Goal: Information Seeking & Learning: Learn about a topic

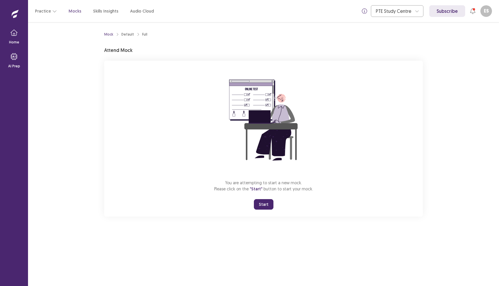
click at [263, 203] on button "Start" at bounding box center [264, 204] width 20 height 11
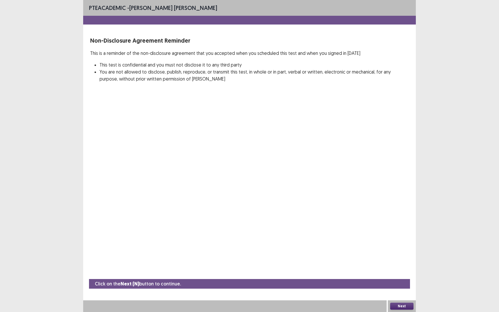
click at [404, 286] on button "Next" at bounding box center [401, 306] width 23 height 7
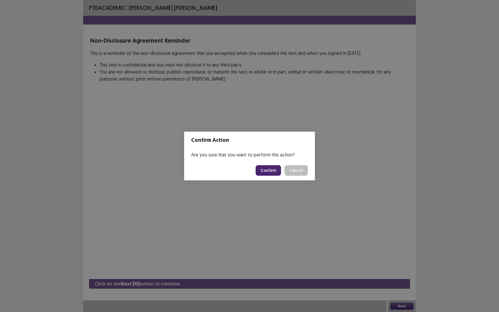
click at [270, 170] on button "Confirm" at bounding box center [268, 170] width 25 height 11
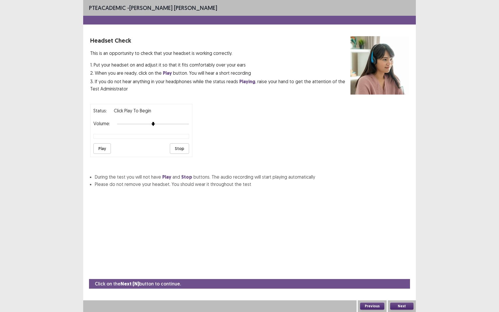
click at [395, 286] on button "Next" at bounding box center [401, 306] width 23 height 7
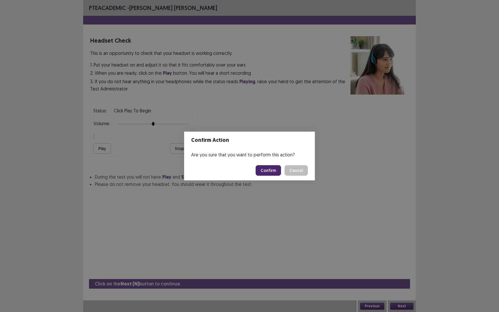
click at [268, 168] on button "Confirm" at bounding box center [268, 170] width 25 height 11
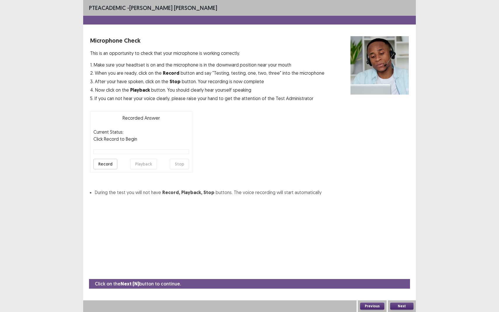
click at [399, 286] on button "Next" at bounding box center [401, 306] width 23 height 7
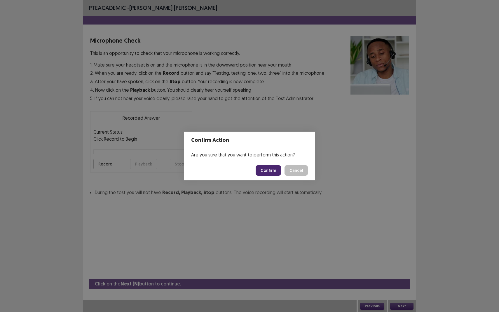
click at [265, 168] on button "Confirm" at bounding box center [268, 170] width 25 height 11
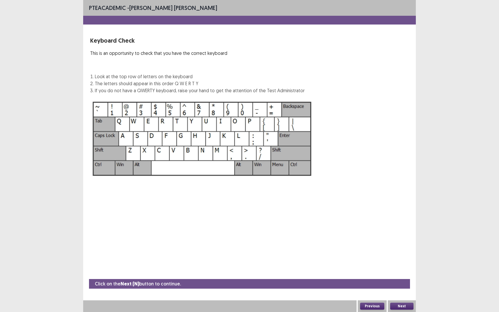
click at [401, 286] on button "Next" at bounding box center [401, 306] width 23 height 7
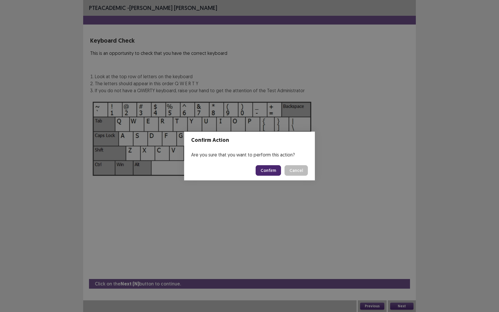
click at [266, 170] on button "Confirm" at bounding box center [268, 170] width 25 height 11
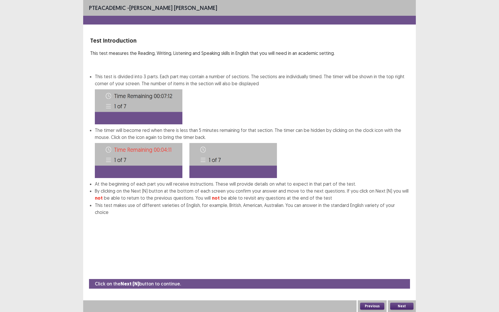
click at [398, 286] on button "Next" at bounding box center [401, 306] width 23 height 7
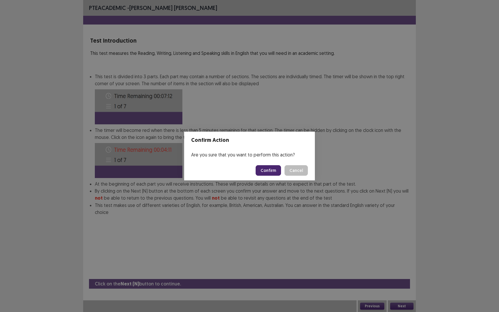
click at [269, 173] on button "Confirm" at bounding box center [268, 170] width 25 height 11
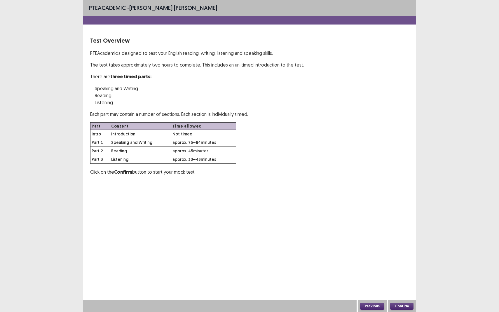
click at [398, 286] on button "Confirm" at bounding box center [401, 306] width 23 height 7
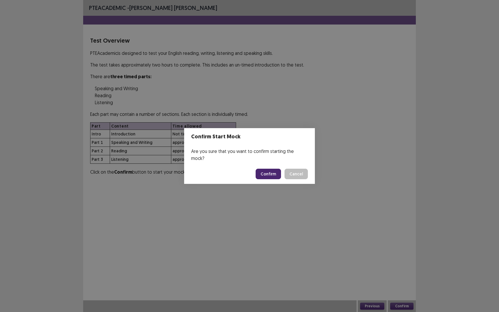
click at [268, 171] on button "Confirm" at bounding box center [268, 174] width 25 height 11
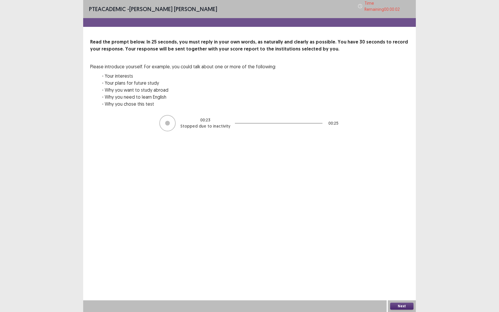
click at [402, 286] on button "Next" at bounding box center [401, 306] width 23 height 7
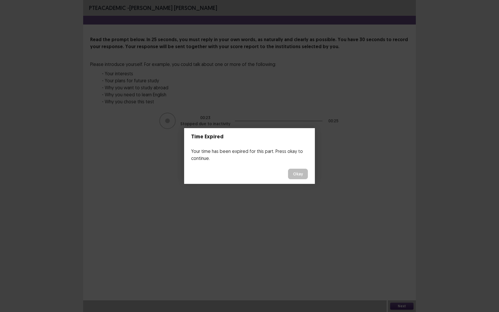
click at [302, 173] on button "Okay" at bounding box center [298, 174] width 20 height 11
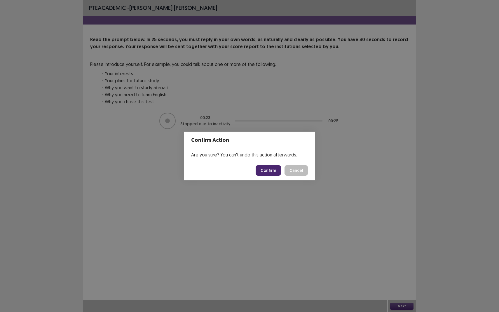
click at [275, 169] on button "Confirm" at bounding box center [268, 170] width 25 height 11
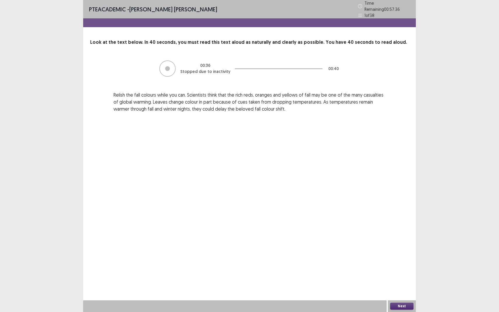
click at [406, 286] on button "Next" at bounding box center [401, 306] width 23 height 7
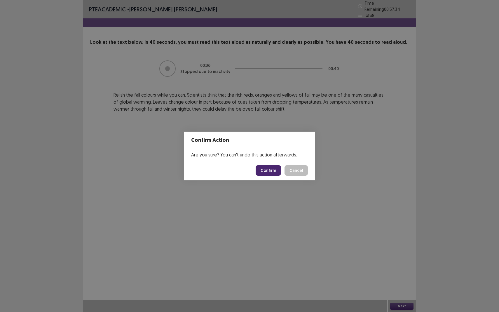
click at [269, 168] on button "Confirm" at bounding box center [268, 170] width 25 height 11
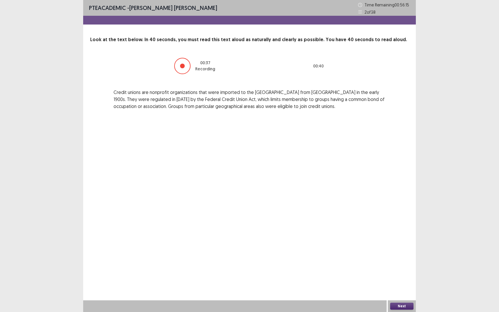
click at [404, 286] on button "Next" at bounding box center [401, 306] width 23 height 7
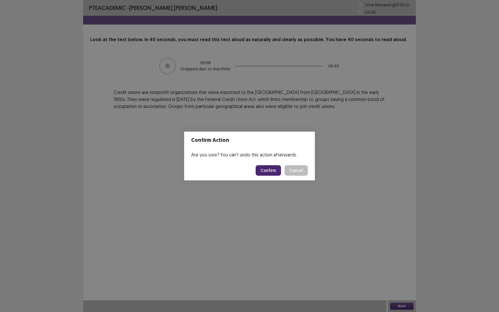
click at [267, 170] on button "Confirm" at bounding box center [268, 170] width 25 height 11
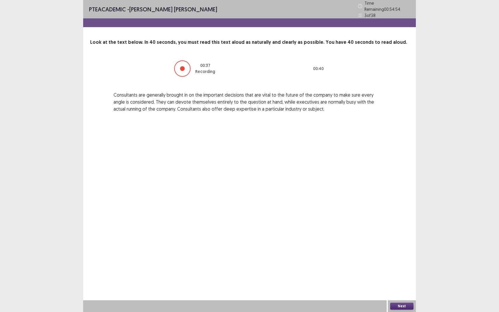
click at [398, 286] on button "Next" at bounding box center [401, 306] width 23 height 7
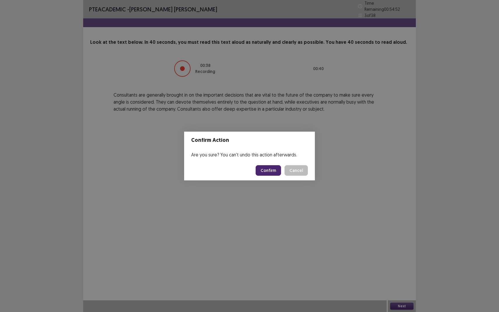
click at [274, 171] on button "Confirm" at bounding box center [268, 170] width 25 height 11
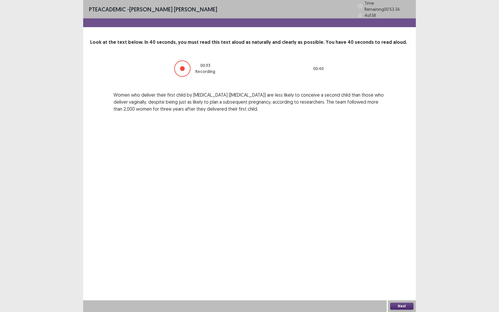
click at [405, 286] on button "Next" at bounding box center [401, 306] width 23 height 7
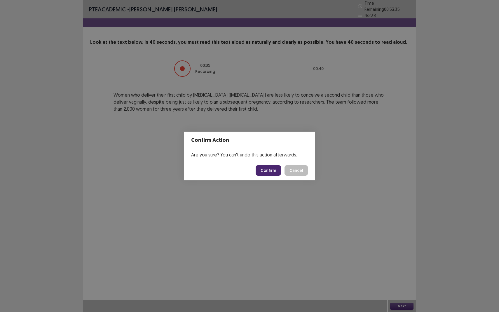
click at [270, 170] on button "Confirm" at bounding box center [268, 170] width 25 height 11
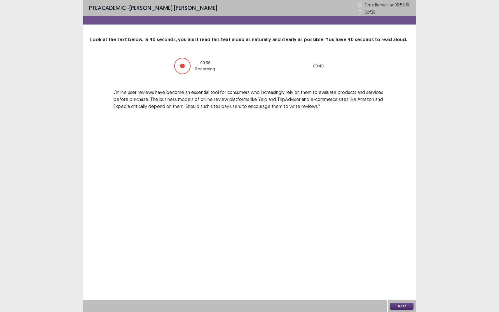
click at [403, 286] on button "Next" at bounding box center [401, 306] width 23 height 7
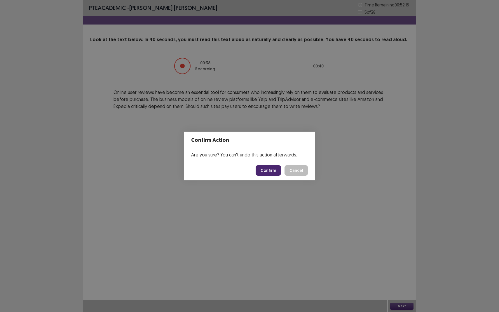
drag, startPoint x: 347, startPoint y: 245, endPoint x: 295, endPoint y: 197, distance: 70.6
click at [295, 197] on div "Confirm Action Are you sure? You can't undo this action afterwards. Confirm Can…" at bounding box center [249, 156] width 499 height 312
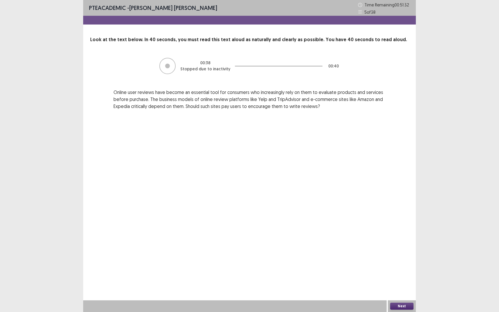
click at [396, 286] on button "Next" at bounding box center [401, 306] width 23 height 7
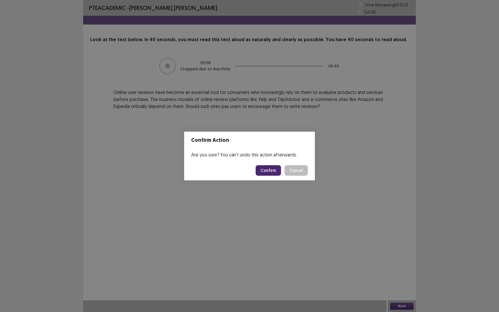
click at [270, 165] on button "Confirm" at bounding box center [268, 170] width 25 height 11
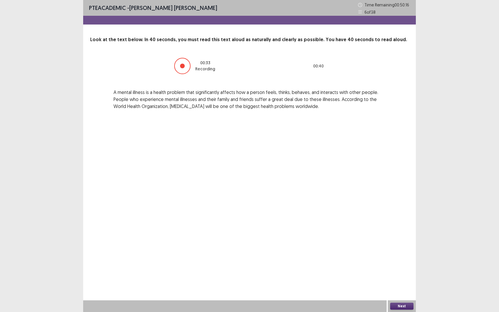
click at [401, 286] on button "Next" at bounding box center [401, 306] width 23 height 7
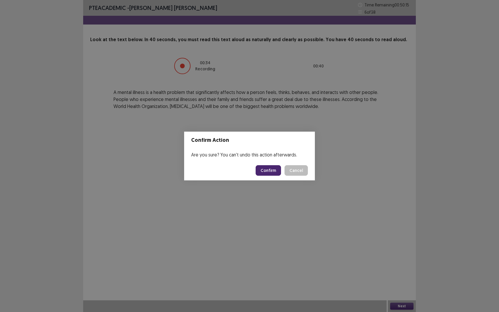
click at [270, 169] on button "Confirm" at bounding box center [268, 170] width 25 height 11
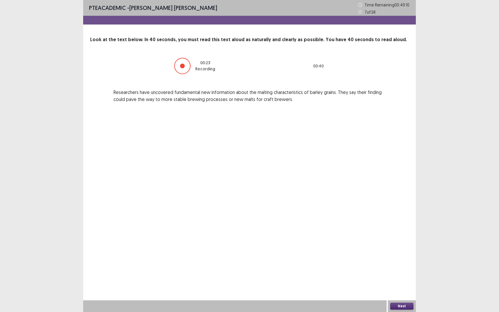
click at [401, 286] on button "Next" at bounding box center [401, 306] width 23 height 7
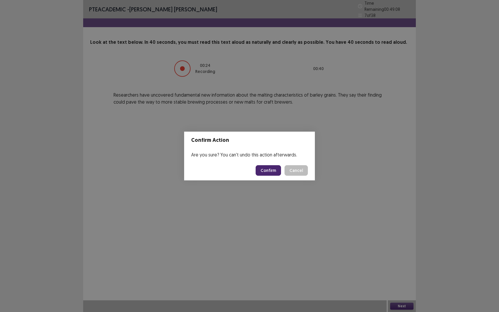
click at [271, 169] on button "Confirm" at bounding box center [268, 170] width 25 height 11
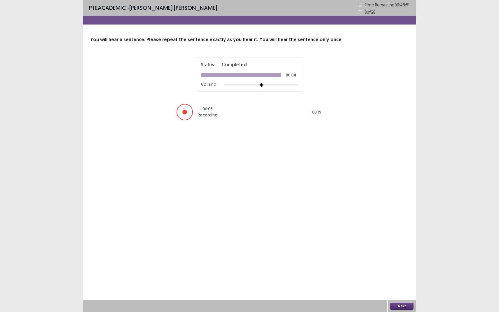
click at [411, 286] on button "Next" at bounding box center [401, 306] width 23 height 7
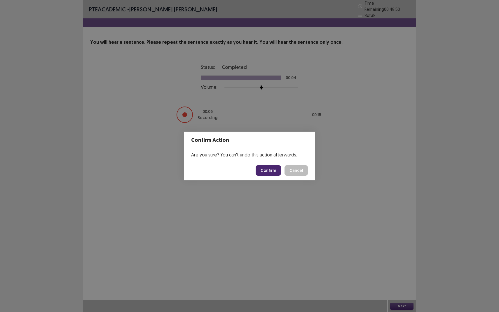
click at [272, 170] on button "Confirm" at bounding box center [268, 170] width 25 height 11
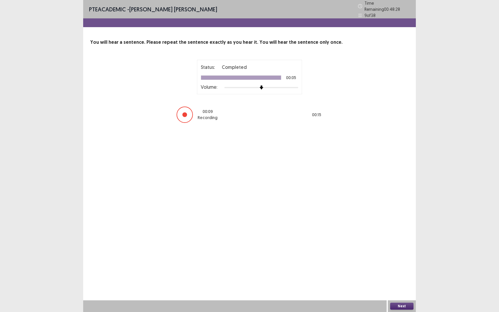
click at [402, 286] on button "Next" at bounding box center [401, 306] width 23 height 7
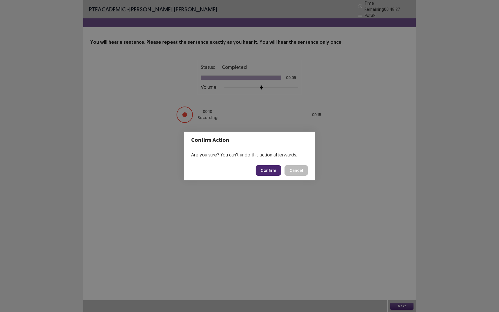
click at [266, 171] on button "Confirm" at bounding box center [268, 170] width 25 height 11
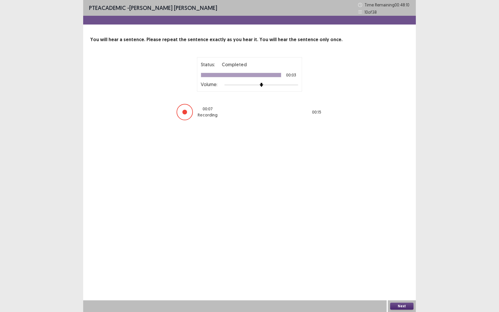
click at [398, 286] on button "Next" at bounding box center [401, 306] width 23 height 7
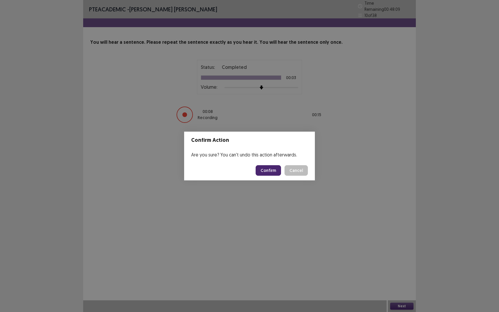
click at [274, 166] on button "Confirm" at bounding box center [268, 170] width 25 height 11
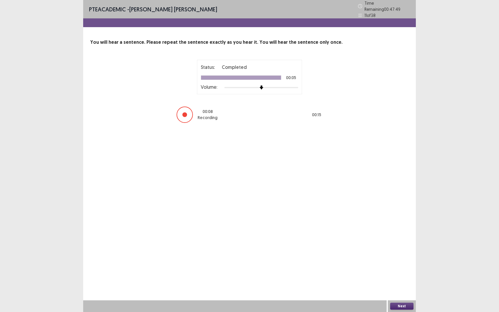
click at [402, 286] on button "Next" at bounding box center [401, 306] width 23 height 7
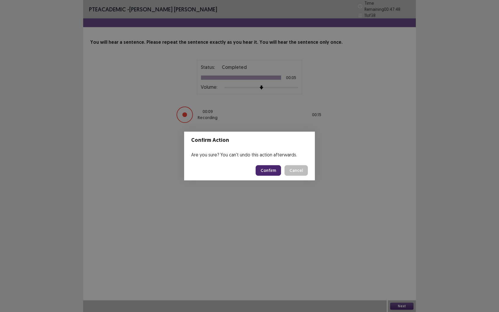
click at [268, 171] on button "Confirm" at bounding box center [268, 170] width 25 height 11
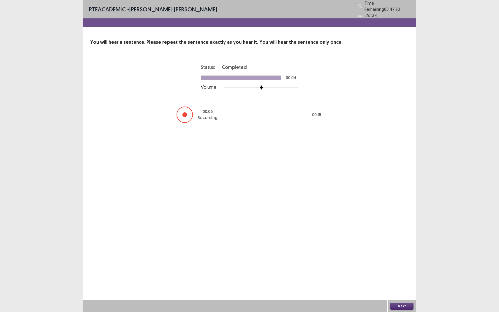
click at [401, 286] on button "Next" at bounding box center [401, 306] width 23 height 7
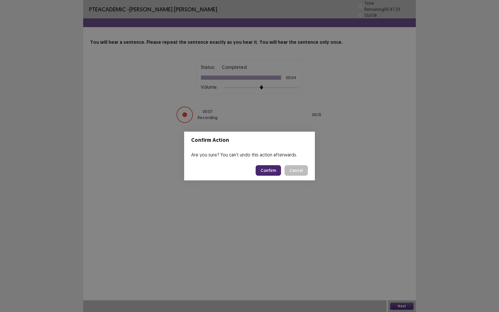
click at [272, 169] on button "Confirm" at bounding box center [268, 170] width 25 height 11
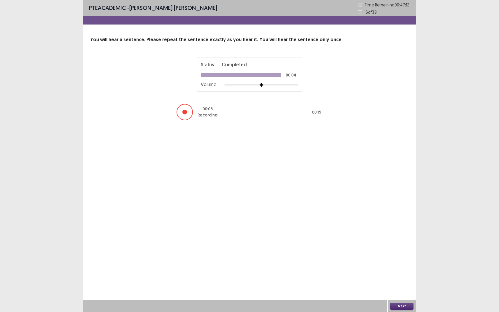
click at [405, 286] on button "Next" at bounding box center [401, 306] width 23 height 7
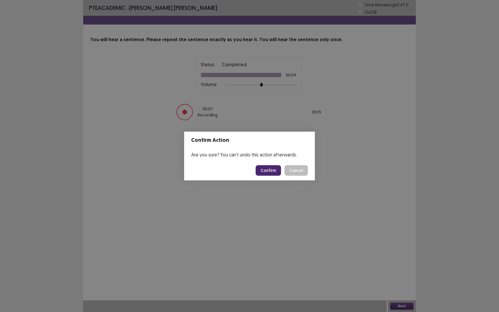
click at [273, 173] on button "Confirm" at bounding box center [268, 170] width 25 height 11
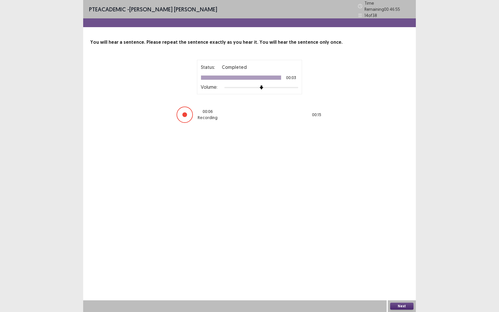
click at [403, 286] on button "Next" at bounding box center [401, 306] width 23 height 7
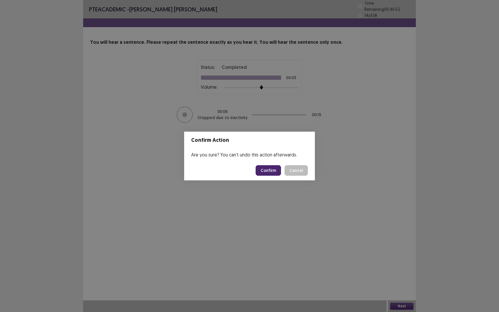
click at [267, 168] on button "Confirm" at bounding box center [268, 170] width 25 height 11
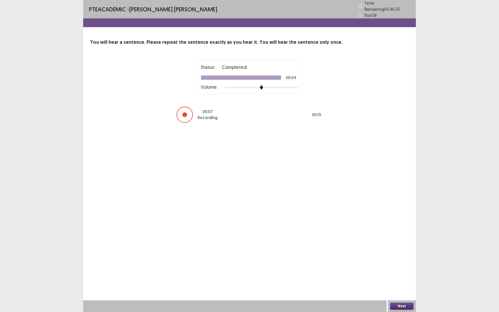
click at [398, 286] on div "Next" at bounding box center [402, 306] width 28 height 12
click at [401, 286] on button "Next" at bounding box center [401, 306] width 23 height 7
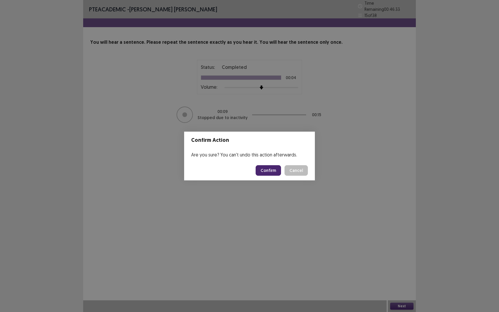
click at [264, 168] on button "Confirm" at bounding box center [268, 170] width 25 height 11
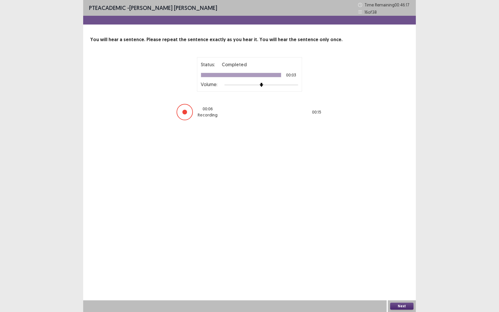
click at [406, 286] on button "Next" at bounding box center [401, 306] width 23 height 7
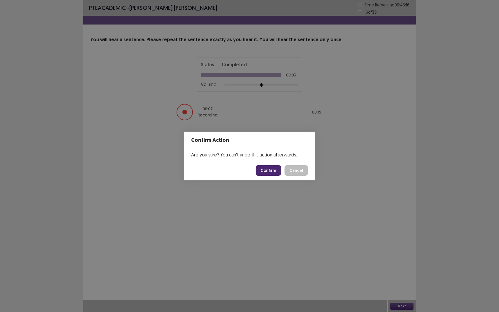
click at [272, 169] on button "Confirm" at bounding box center [268, 170] width 25 height 11
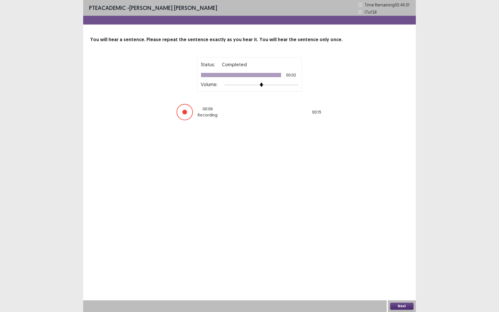
click at [403, 286] on button "Next" at bounding box center [401, 306] width 23 height 7
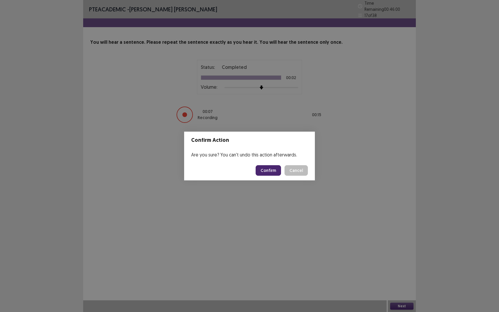
click at [265, 171] on button "Confirm" at bounding box center [268, 170] width 25 height 11
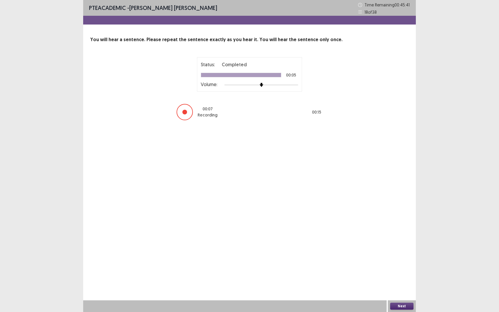
click at [399, 286] on button "Next" at bounding box center [401, 306] width 23 height 7
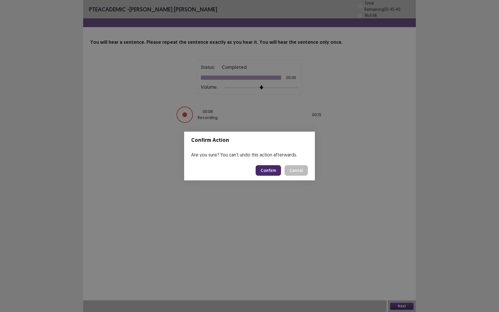
click at [277, 172] on button "Confirm" at bounding box center [268, 170] width 25 height 11
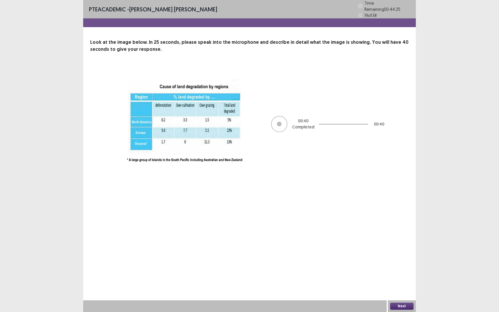
click at [397, 286] on button "Next" at bounding box center [401, 306] width 23 height 7
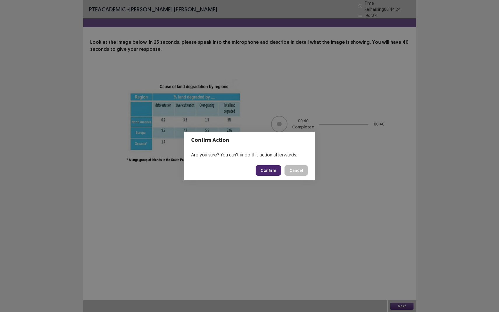
click at [276, 172] on button "Confirm" at bounding box center [268, 170] width 25 height 11
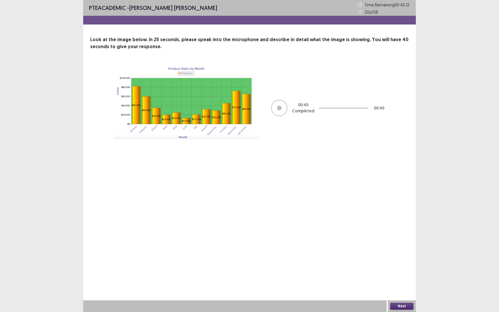
click at [401, 286] on button "Next" at bounding box center [401, 306] width 23 height 7
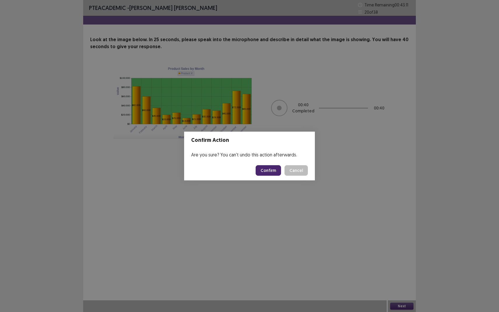
click at [270, 173] on button "Confirm" at bounding box center [268, 170] width 25 height 11
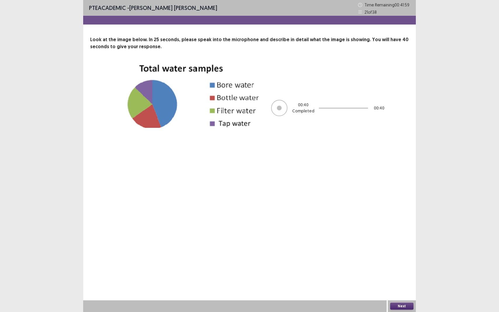
click at [408, 286] on button "Next" at bounding box center [401, 306] width 23 height 7
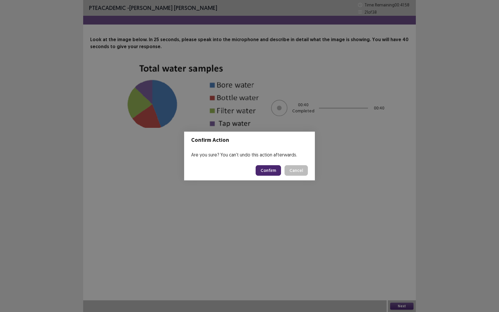
click at [271, 172] on button "Confirm" at bounding box center [268, 170] width 25 height 11
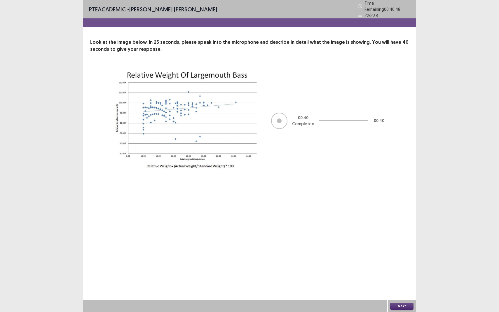
click at [396, 286] on button "Next" at bounding box center [401, 306] width 23 height 7
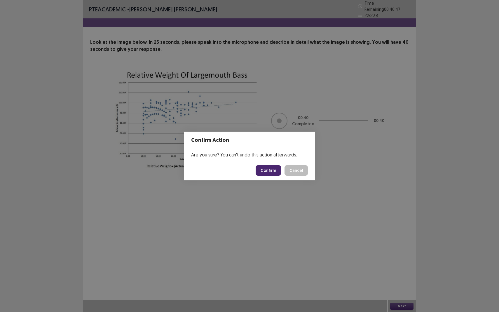
click at [272, 170] on button "Confirm" at bounding box center [268, 170] width 25 height 11
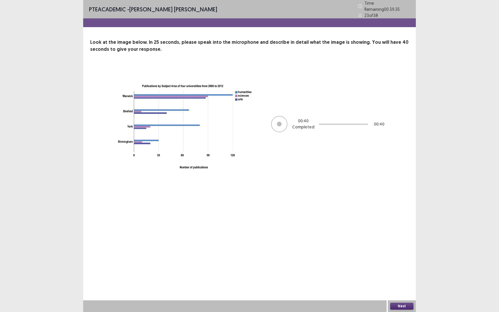
click at [397, 286] on button "Next" at bounding box center [401, 306] width 23 height 7
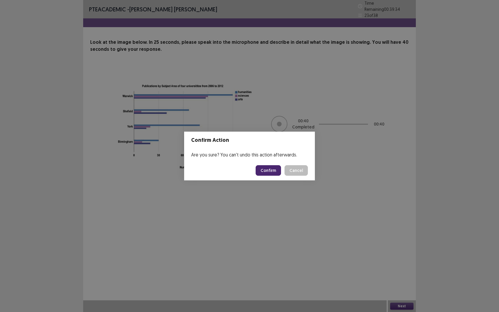
click at [273, 172] on button "Confirm" at bounding box center [268, 170] width 25 height 11
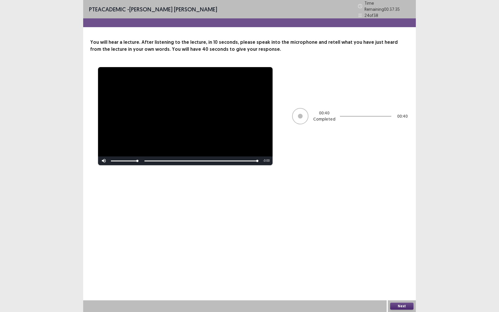
click at [407, 286] on button "Next" at bounding box center [401, 306] width 23 height 7
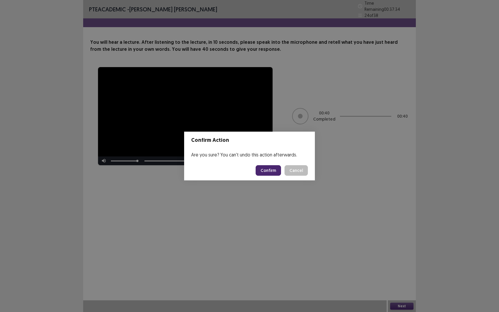
click at [275, 173] on button "Confirm" at bounding box center [268, 170] width 25 height 11
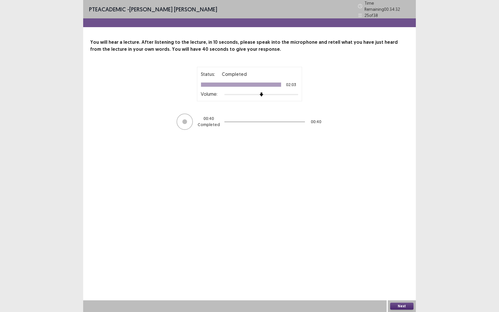
click at [403, 286] on button "Next" at bounding box center [401, 306] width 23 height 7
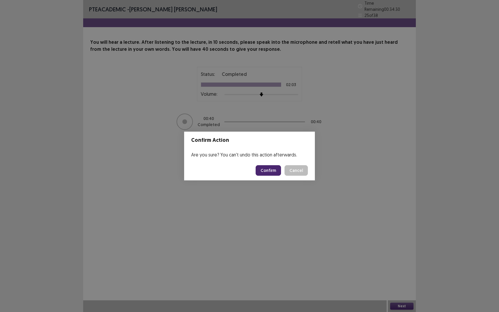
click at [268, 173] on button "Confirm" at bounding box center [268, 170] width 25 height 11
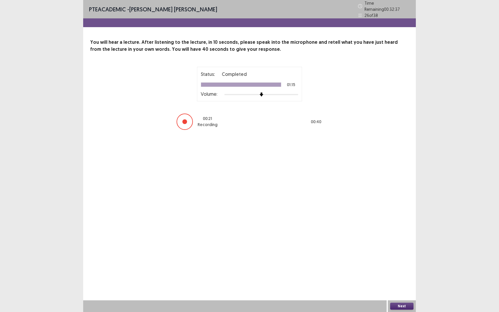
click at [64, 179] on div "PTE academic - [PERSON_NAME] [PERSON_NAME] Time Remaining 00 : 32 : 37 26 of 38…" at bounding box center [249, 156] width 499 height 312
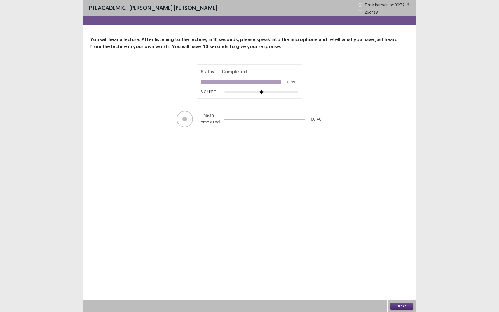
click at [407, 286] on button "Next" at bounding box center [401, 306] width 23 height 7
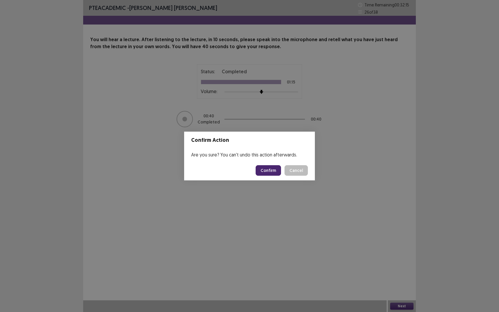
click at [270, 172] on button "Confirm" at bounding box center [268, 170] width 25 height 11
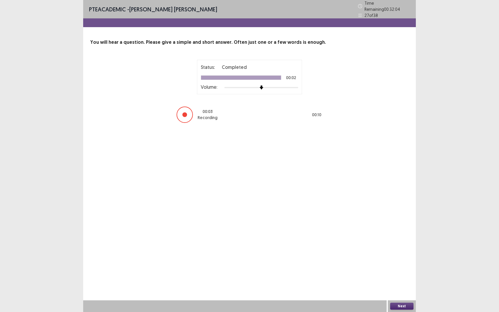
click at [399, 286] on button "Next" at bounding box center [401, 306] width 23 height 7
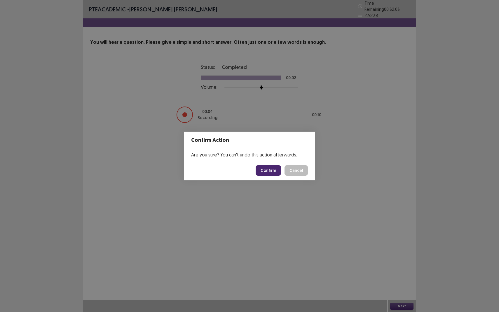
click at [270, 174] on button "Confirm" at bounding box center [268, 170] width 25 height 11
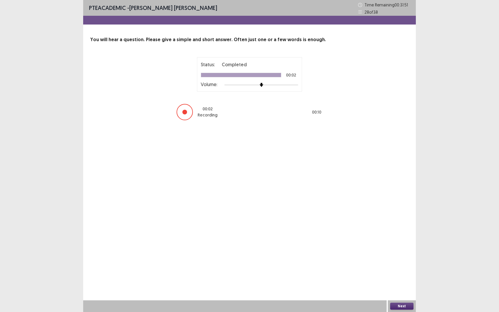
click at [400, 286] on button "Next" at bounding box center [401, 306] width 23 height 7
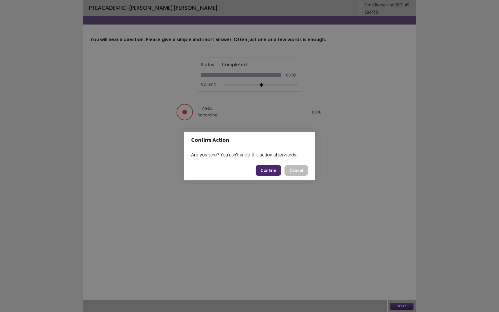
click at [264, 172] on button "Confirm" at bounding box center [268, 170] width 25 height 11
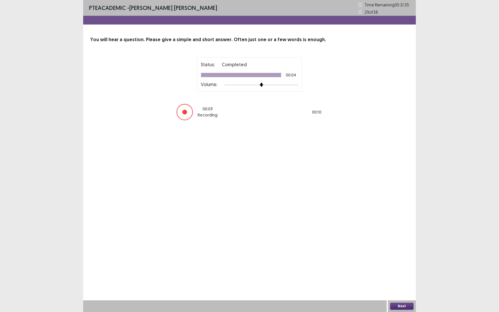
click at [398, 286] on button "Next" at bounding box center [401, 306] width 23 height 7
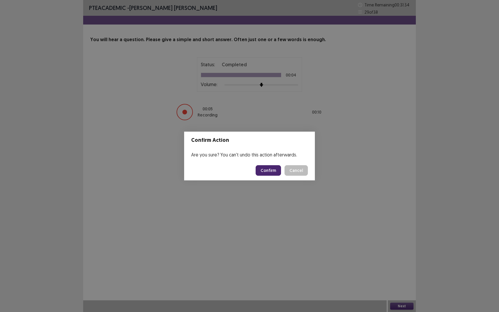
click at [271, 166] on button "Confirm" at bounding box center [268, 170] width 25 height 11
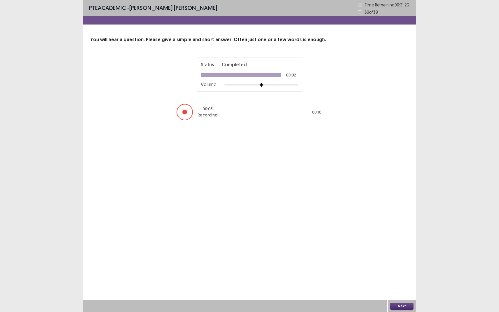
click at [400, 286] on button "Next" at bounding box center [401, 306] width 23 height 7
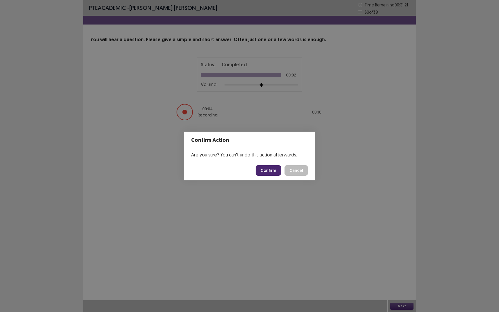
click at [268, 175] on button "Confirm" at bounding box center [268, 170] width 25 height 11
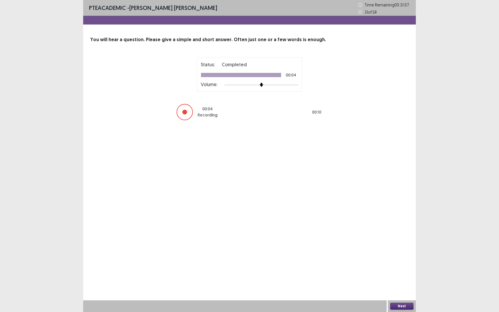
click at [402, 286] on button "Next" at bounding box center [401, 306] width 23 height 7
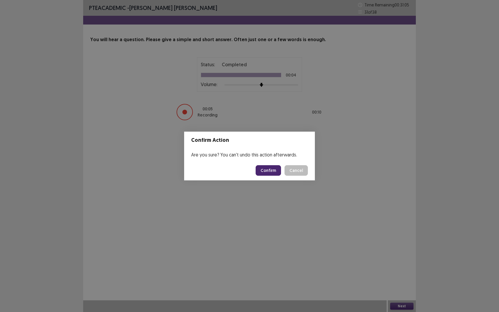
click at [267, 172] on button "Confirm" at bounding box center [268, 170] width 25 height 11
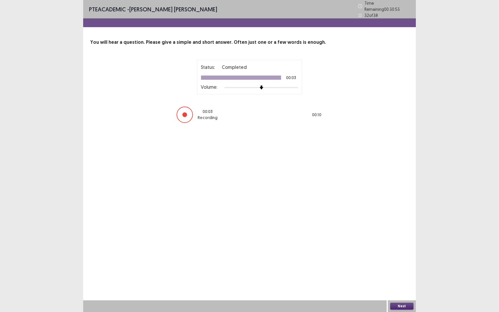
click at [399, 286] on button "Next" at bounding box center [401, 306] width 23 height 7
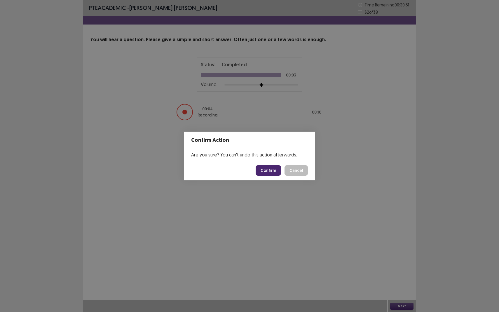
click at [266, 172] on button "Confirm" at bounding box center [268, 170] width 25 height 11
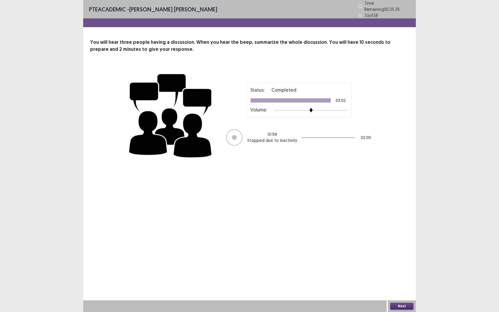
click at [398, 286] on button "Next" at bounding box center [401, 306] width 23 height 7
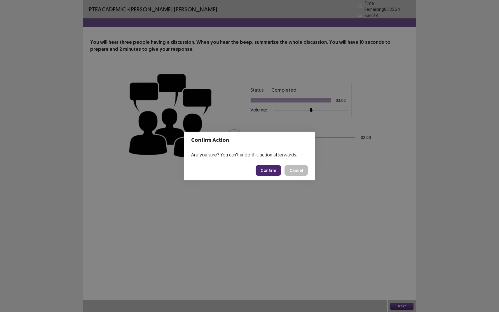
click at [272, 173] on button "Confirm" at bounding box center [268, 170] width 25 height 11
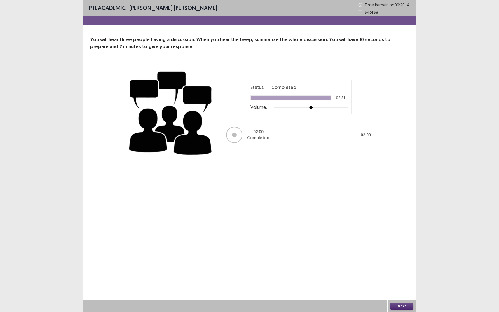
click at [397, 286] on button "Next" at bounding box center [401, 306] width 23 height 7
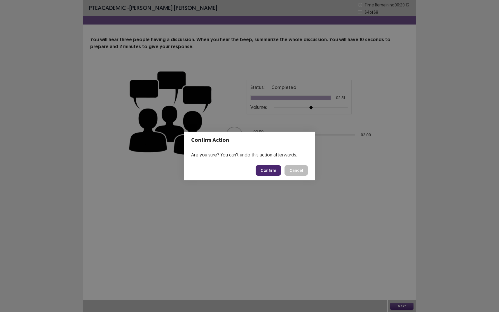
click at [271, 169] on button "Confirm" at bounding box center [268, 170] width 25 height 11
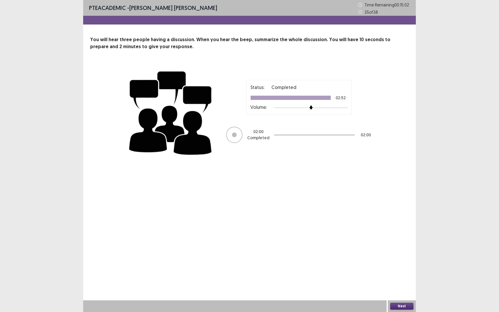
click at [405, 286] on button "Next" at bounding box center [401, 306] width 23 height 7
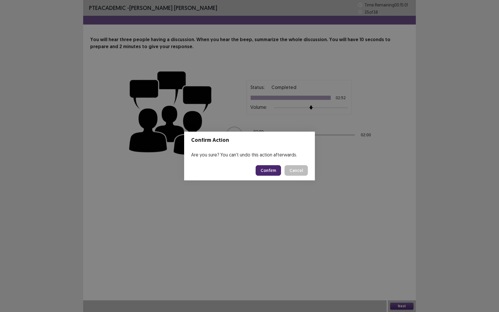
click at [272, 173] on button "Confirm" at bounding box center [268, 170] width 25 height 11
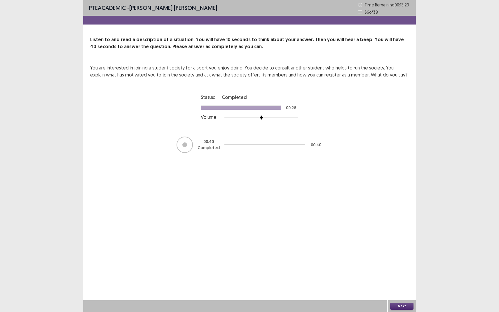
click at [402, 286] on button "Next" at bounding box center [401, 306] width 23 height 7
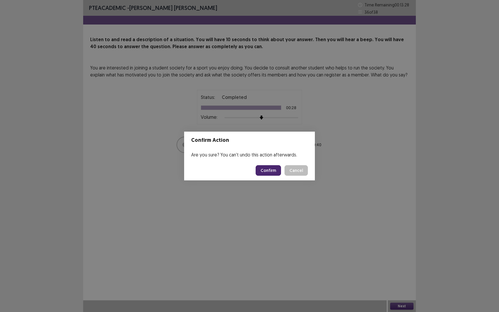
click at [273, 170] on button "Confirm" at bounding box center [268, 170] width 25 height 11
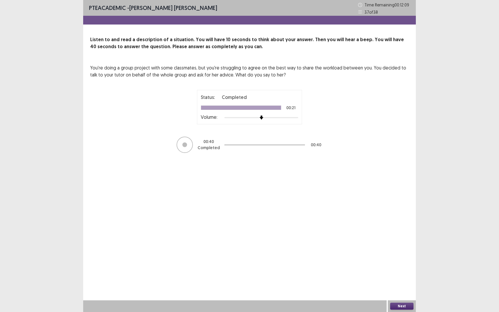
click at [397, 286] on button "Next" at bounding box center [401, 306] width 23 height 7
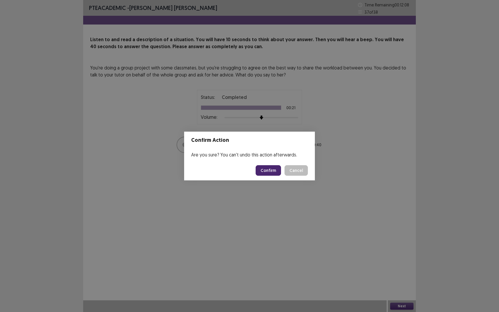
click at [269, 171] on button "Confirm" at bounding box center [268, 170] width 25 height 11
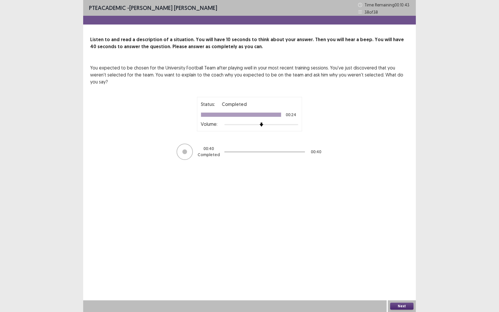
click at [402, 286] on button "Next" at bounding box center [401, 306] width 23 height 7
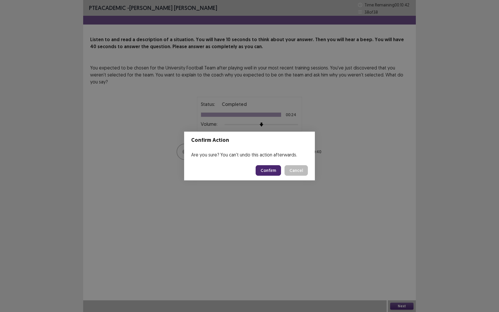
click at [266, 169] on button "Confirm" at bounding box center [268, 170] width 25 height 11
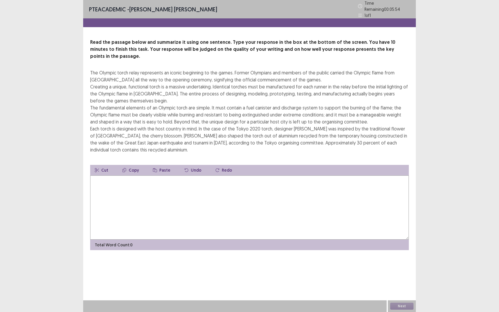
click at [128, 175] on textarea at bounding box center [249, 207] width 319 height 64
type textarea "*"
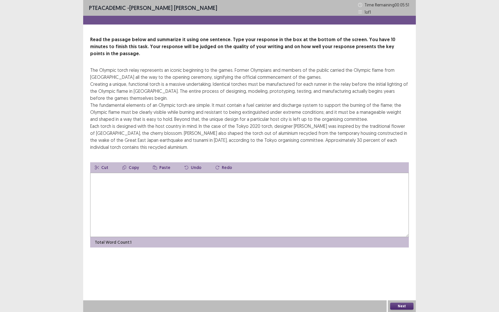
type textarea "*"
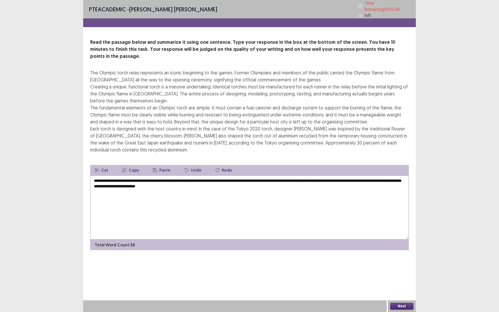
type textarea "**********"
click at [399, 286] on button "Next" at bounding box center [401, 306] width 23 height 7
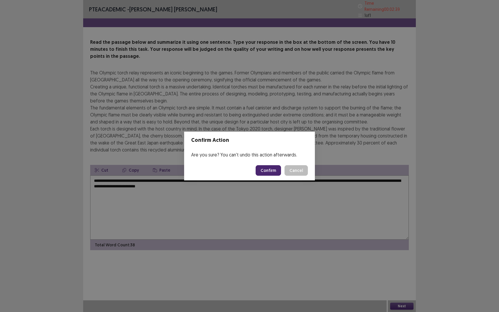
click at [275, 170] on button "Confirm" at bounding box center [268, 170] width 25 height 11
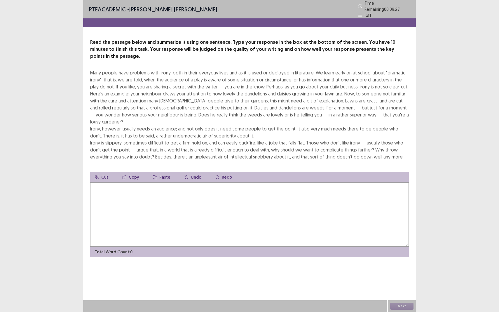
click at [92, 69] on div "Many people have problems with irony, both in their everyday lives and as it is…" at bounding box center [249, 114] width 319 height 91
click at [132, 172] on button "Copy" at bounding box center [131, 177] width 26 height 11
drag, startPoint x: 91, startPoint y: 63, endPoint x: 153, endPoint y: 94, distance: 69.2
click at [153, 95] on div "Many people have problems with irony, both in their everyday lives and as it is…" at bounding box center [249, 114] width 319 height 91
click at [101, 182] on textarea at bounding box center [249, 214] width 319 height 64
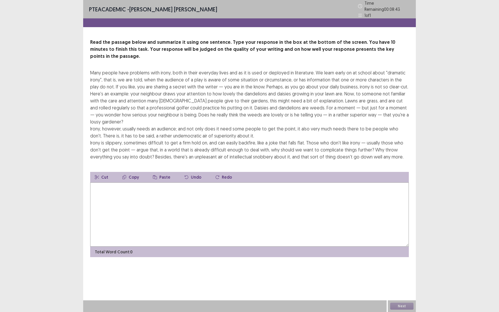
click at [101, 182] on textarea at bounding box center [249, 214] width 319 height 64
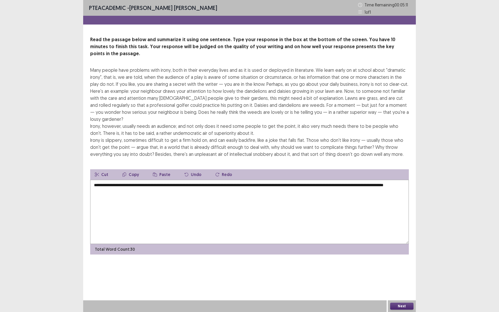
click at [207, 180] on textarea "**********" at bounding box center [249, 212] width 319 height 64
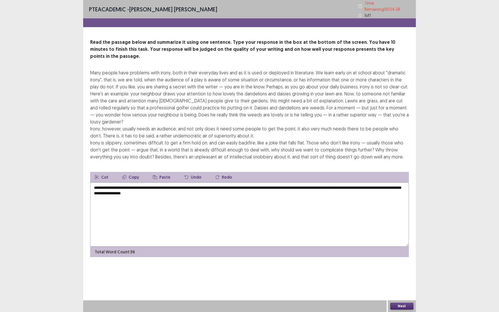
type textarea "**********"
click at [406, 286] on button "Next" at bounding box center [401, 306] width 23 height 7
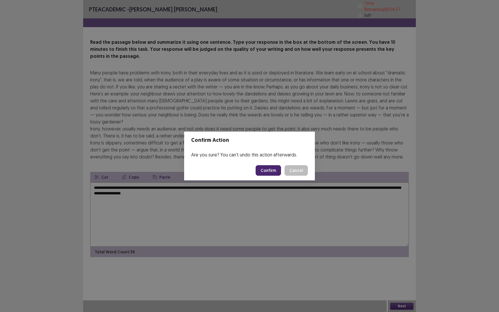
click at [275, 168] on button "Confirm" at bounding box center [268, 170] width 25 height 11
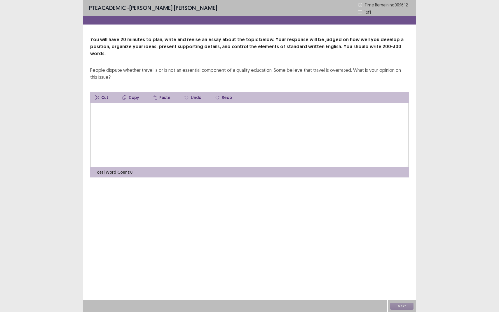
click at [147, 108] on textarea at bounding box center [249, 135] width 319 height 64
type textarea "*"
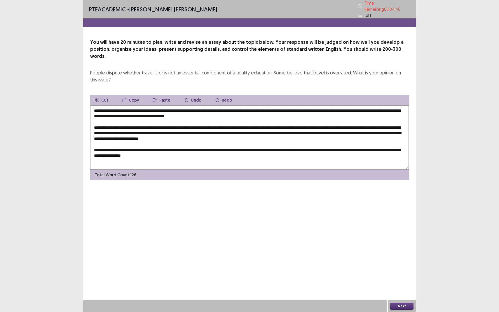
click at [176, 147] on textarea "**********" at bounding box center [249, 137] width 319 height 64
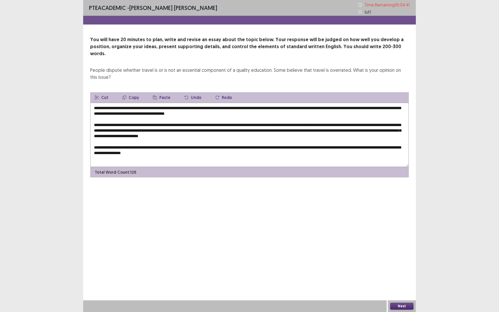
click at [195, 147] on textarea "**********" at bounding box center [249, 135] width 319 height 64
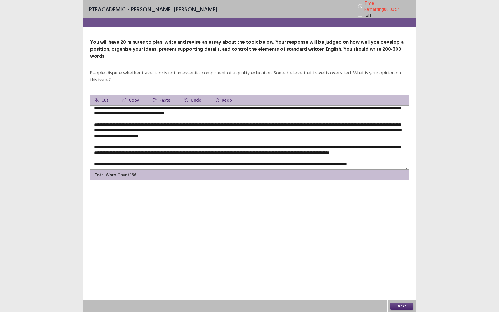
scroll to position [11, 0]
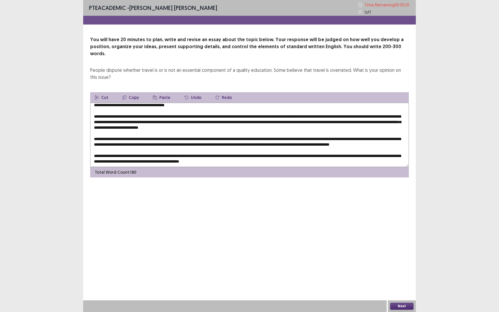
type textarea "**********"
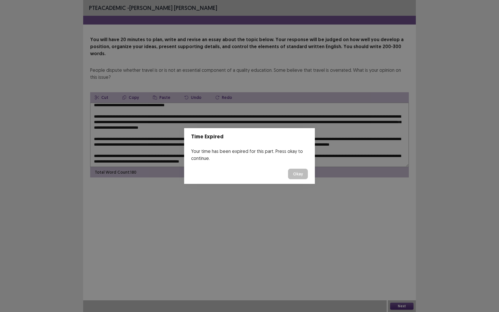
click at [301, 172] on button "Okay" at bounding box center [298, 174] width 20 height 11
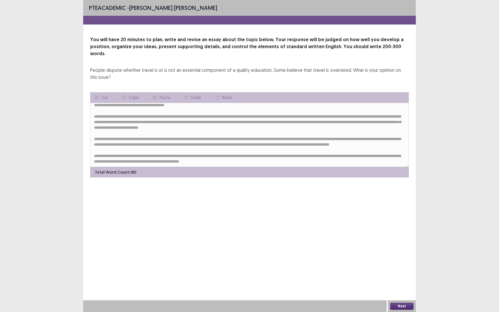
click at [406, 286] on button "Next" at bounding box center [401, 306] width 23 height 7
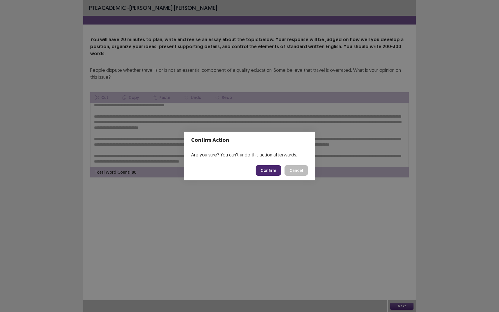
click at [263, 173] on button "Confirm" at bounding box center [268, 170] width 25 height 11
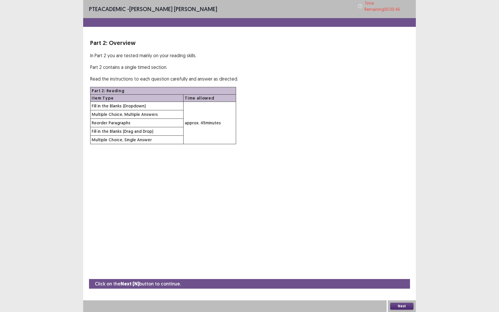
click at [400, 286] on button "Next" at bounding box center [401, 306] width 23 height 7
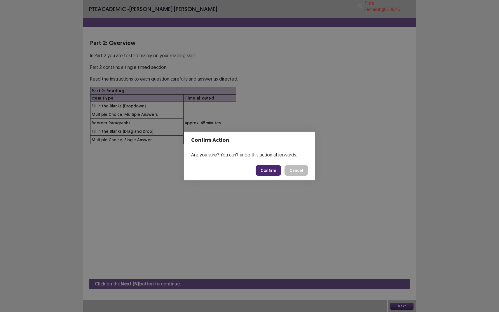
click at [270, 170] on button "Confirm" at bounding box center [268, 170] width 25 height 11
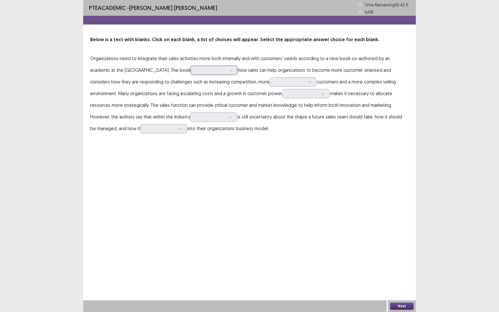
click at [226, 71] on div at bounding box center [230, 70] width 9 height 9
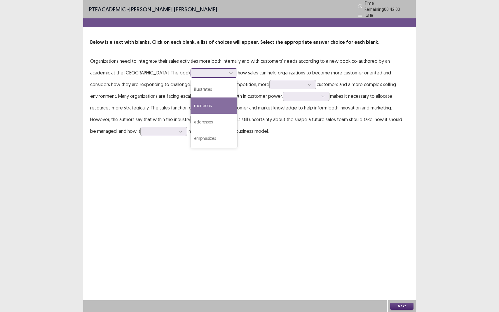
click at [192, 103] on div "mentions" at bounding box center [214, 105] width 47 height 16
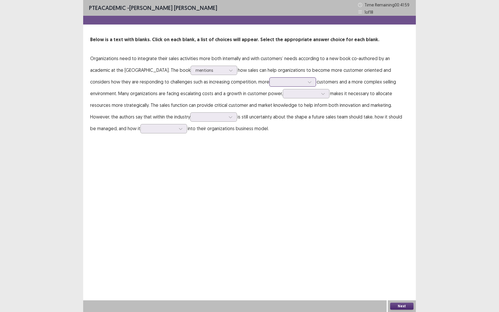
click at [308, 82] on icon at bounding box center [309, 82] width 3 height 2
click at [269, 100] on div "friendly" at bounding box center [292, 98] width 47 height 16
click at [283, 97] on div at bounding box center [306, 93] width 47 height 9
click at [283, 159] on div "which" at bounding box center [306, 159] width 47 height 16
click at [195, 119] on div at bounding box center [210, 117] width 30 height 6
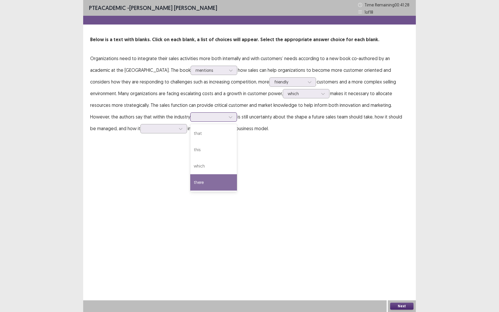
click at [190, 180] on div "there" at bounding box center [213, 182] width 47 height 16
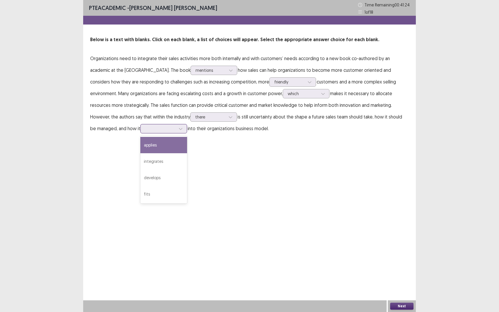
click at [145, 128] on div at bounding box center [160, 129] width 30 height 6
click at [140, 182] on div "develops" at bounding box center [163, 178] width 47 height 16
click at [408, 286] on button "Next" at bounding box center [401, 306] width 23 height 7
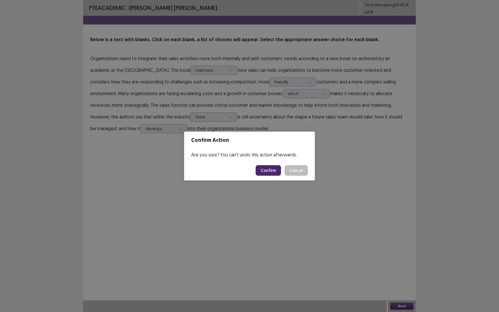
click at [271, 168] on button "Confirm" at bounding box center [268, 170] width 25 height 11
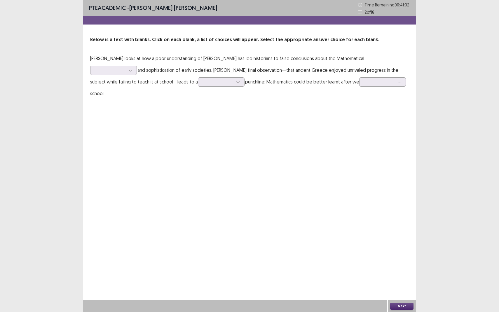
click at [355, 64] on p "[PERSON_NAME] looks at how a poor understanding of [PERSON_NAME] has led histor…" at bounding box center [249, 76] width 319 height 47
click at [352, 64] on p "[PERSON_NAME] looks at how a poor understanding of [PERSON_NAME] has led histor…" at bounding box center [249, 76] width 319 height 47
click at [125, 67] on div at bounding box center [110, 70] width 30 height 6
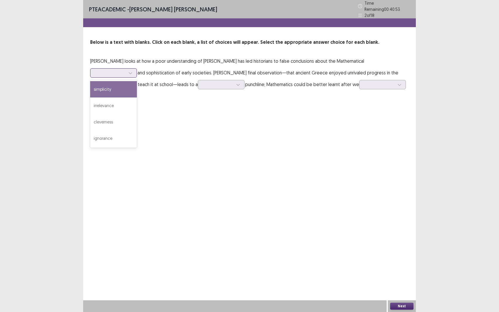
click at [137, 81] on div "simplicity" at bounding box center [113, 89] width 47 height 16
click at [132, 71] on icon at bounding box center [130, 73] width 4 height 4
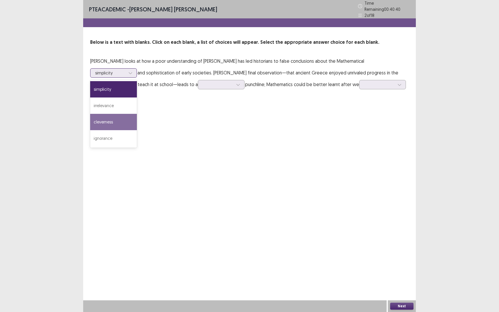
click at [137, 114] on div "cleverness" at bounding box center [113, 122] width 47 height 16
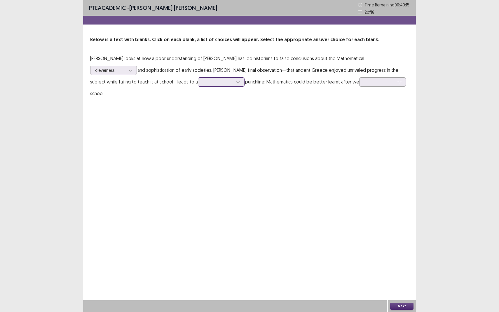
click at [203, 83] on div at bounding box center [218, 82] width 30 height 6
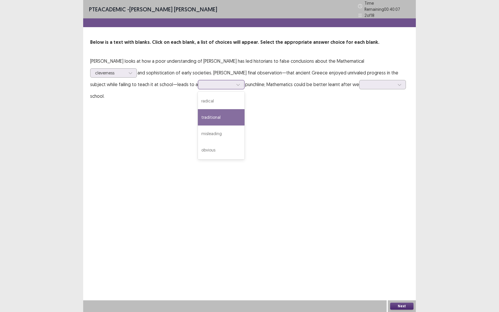
click at [198, 112] on div "traditional" at bounding box center [221, 117] width 47 height 16
click at [364, 84] on div at bounding box center [379, 85] width 30 height 6
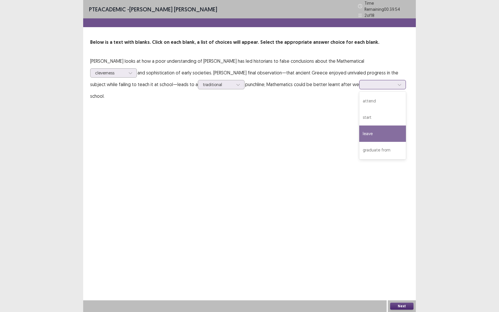
click at [359, 132] on div "leave" at bounding box center [382, 133] width 47 height 16
click at [405, 286] on button "Next" at bounding box center [401, 306] width 23 height 7
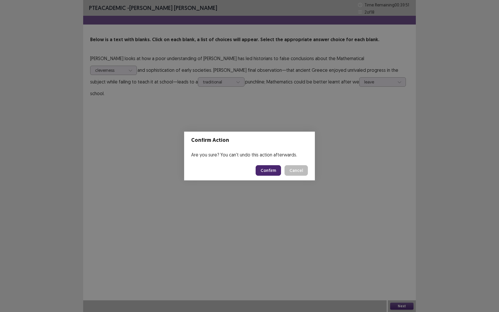
click at [269, 167] on button "Confirm" at bounding box center [268, 170] width 25 height 11
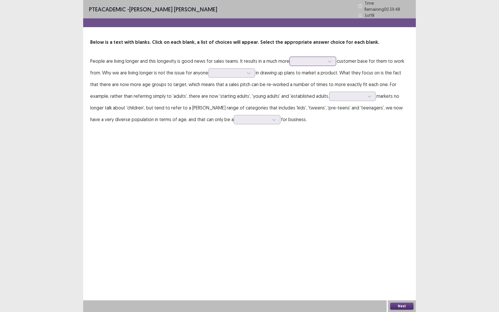
click at [329, 59] on icon at bounding box center [330, 61] width 4 height 4
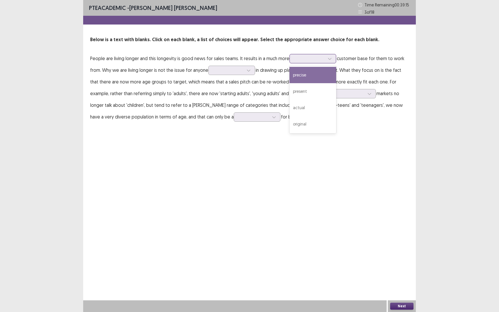
click at [306, 76] on div "precise" at bounding box center [312, 75] width 47 height 16
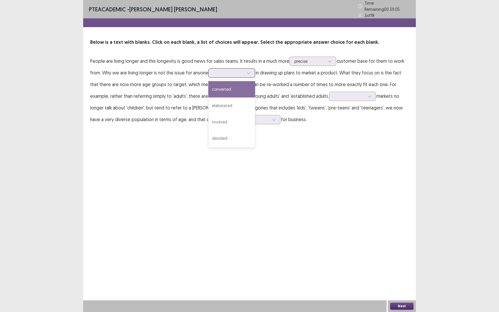
click at [222, 74] on div at bounding box center [231, 72] width 47 height 9
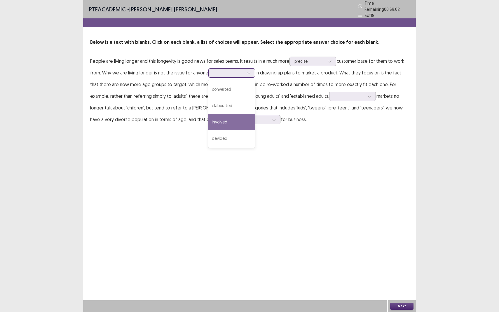
click at [217, 118] on div "involved" at bounding box center [231, 122] width 47 height 16
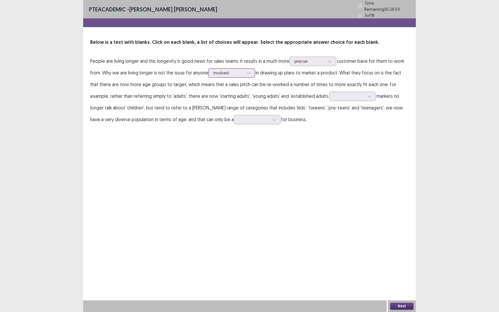
click at [229, 70] on div at bounding box center [228, 73] width 30 height 6
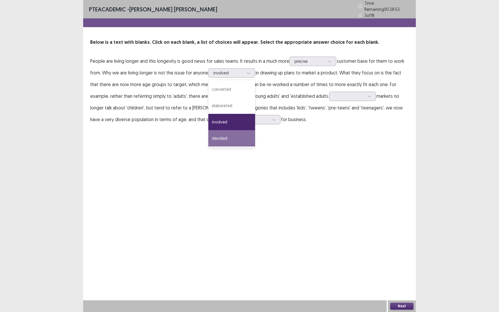
click at [268, 151] on div "PTE academic - [PERSON_NAME] [PERSON_NAME] Time Remaining 00 : 38 : 53 3 of 18 …" at bounding box center [249, 156] width 333 height 312
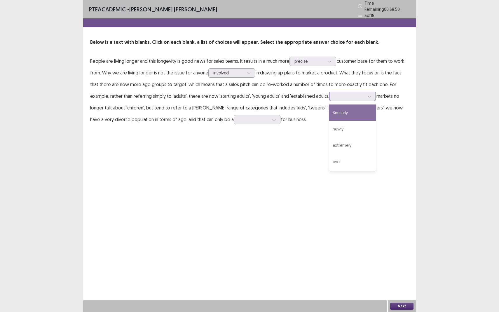
click at [344, 97] on div at bounding box center [352, 96] width 47 height 9
click at [242, 72] on div at bounding box center [228, 73] width 30 height 6
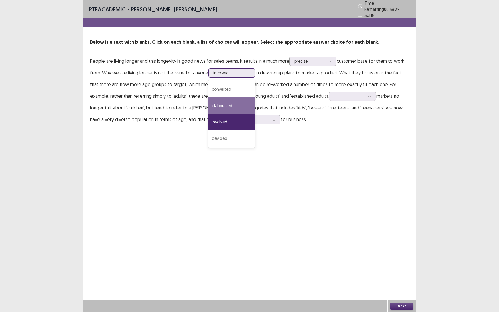
click at [223, 104] on div "elaborated" at bounding box center [231, 105] width 47 height 16
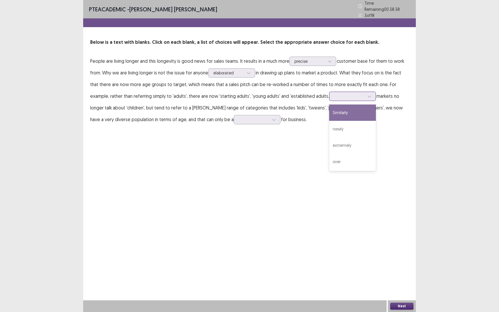
click at [348, 93] on div at bounding box center [349, 96] width 30 height 6
click at [341, 110] on div "Similarly" at bounding box center [352, 112] width 47 height 16
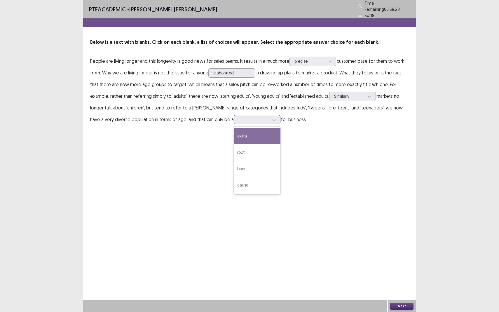
click at [239, 118] on div at bounding box center [254, 120] width 30 height 6
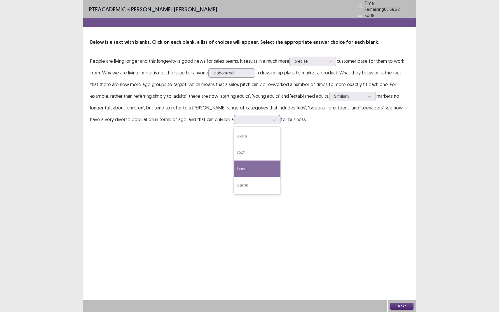
click at [234, 168] on div "bonus" at bounding box center [257, 168] width 47 height 16
click at [402, 286] on button "Next" at bounding box center [401, 306] width 23 height 7
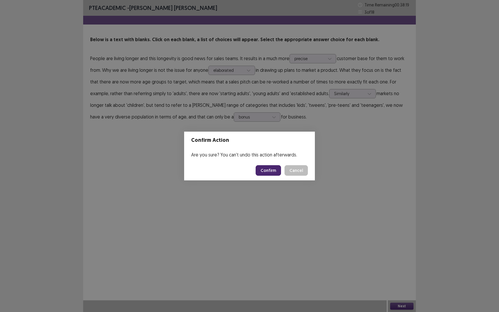
click at [273, 170] on button "Confirm" at bounding box center [268, 170] width 25 height 11
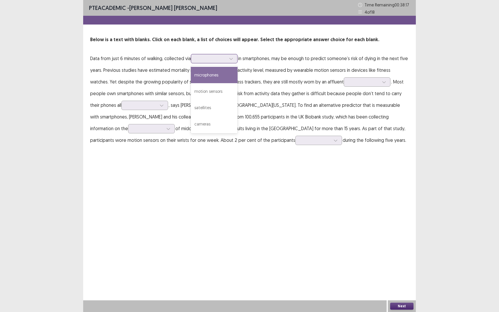
click at [222, 60] on div at bounding box center [211, 59] width 30 height 6
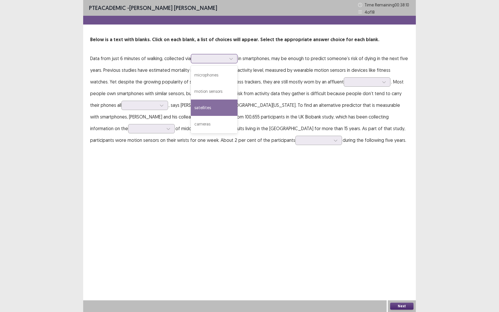
click at [207, 107] on div "satellites" at bounding box center [214, 107] width 47 height 16
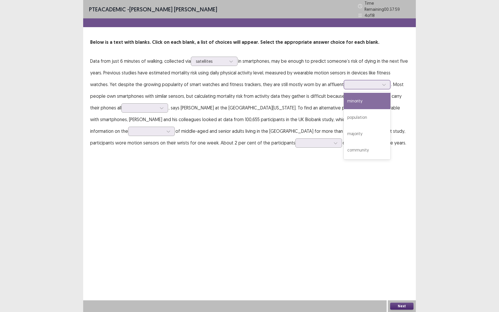
click at [349, 84] on div at bounding box center [364, 85] width 30 height 6
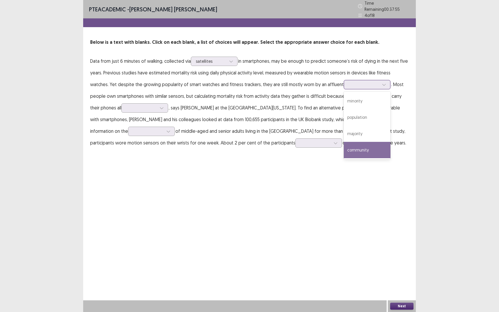
click at [344, 145] on div "community" at bounding box center [367, 150] width 47 height 16
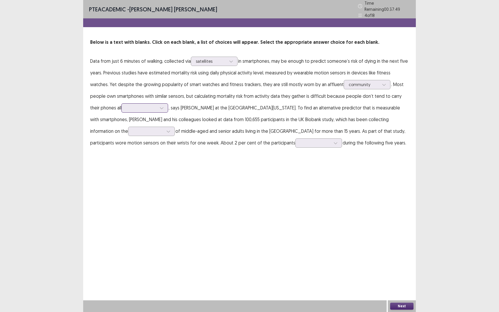
click at [126, 106] on div at bounding box center [141, 108] width 30 height 6
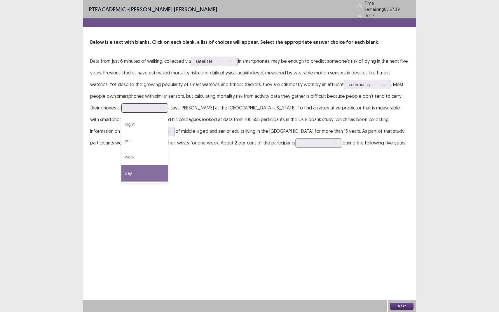
click at [121, 170] on div "day" at bounding box center [144, 173] width 47 height 16
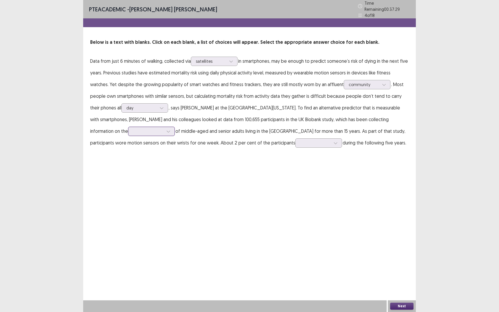
click at [133, 131] on div at bounding box center [148, 131] width 30 height 6
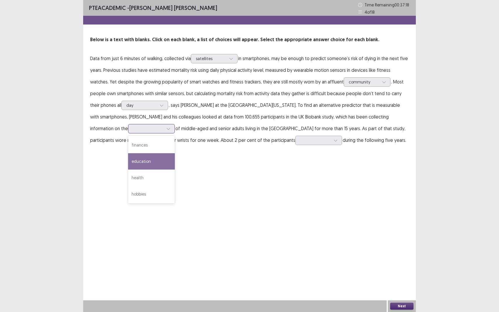
click at [128, 163] on div "education" at bounding box center [151, 161] width 47 height 16
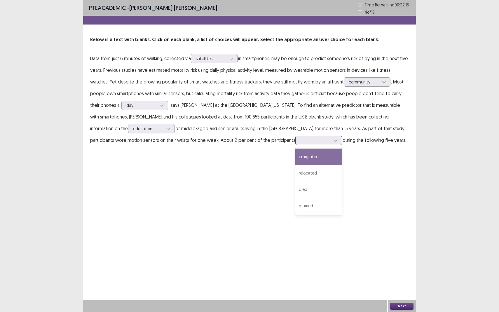
click at [333, 139] on icon at bounding box center [335, 140] width 4 height 4
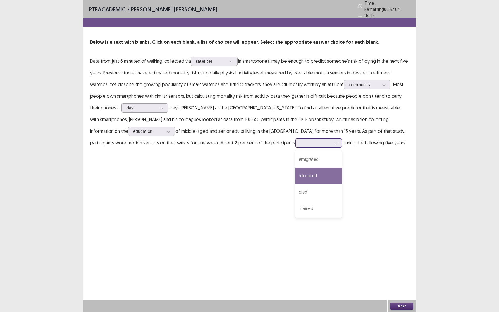
click at [295, 175] on div "relocated" at bounding box center [318, 175] width 47 height 16
click at [402, 286] on div "Next" at bounding box center [402, 306] width 28 height 12
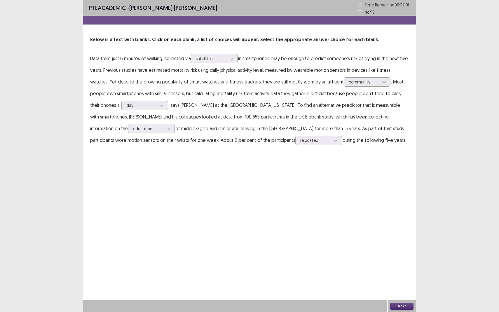
click at [400, 286] on button "Next" at bounding box center [401, 306] width 23 height 7
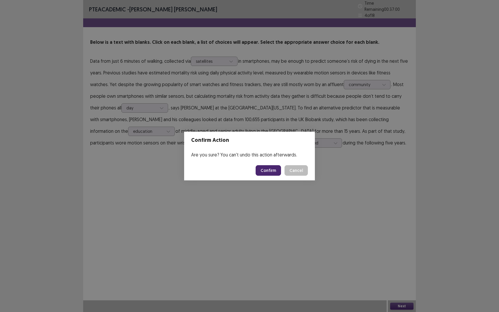
click at [272, 171] on button "Confirm" at bounding box center [268, 170] width 25 height 11
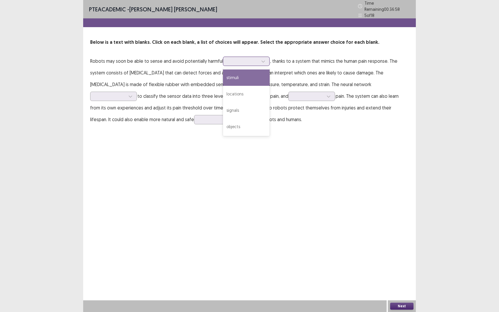
click at [261, 59] on icon at bounding box center [263, 61] width 4 height 4
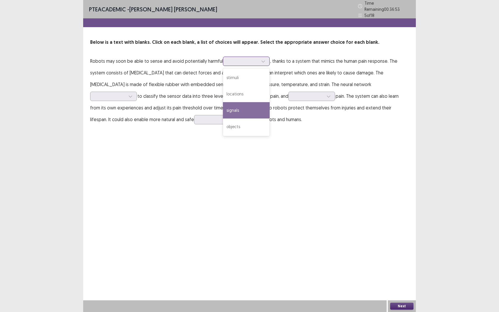
click at [236, 112] on div "signals" at bounding box center [246, 110] width 47 height 16
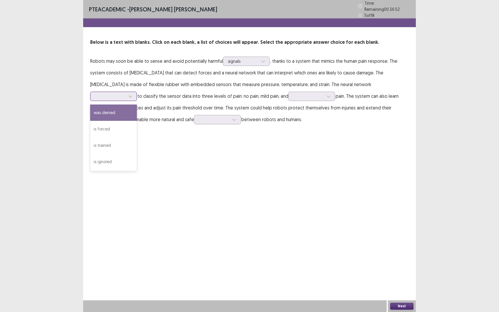
click at [125, 93] on div at bounding box center [110, 96] width 30 height 6
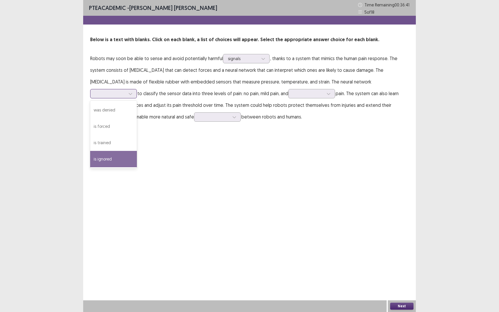
click at [137, 151] on div "is ignored" at bounding box center [113, 159] width 47 height 16
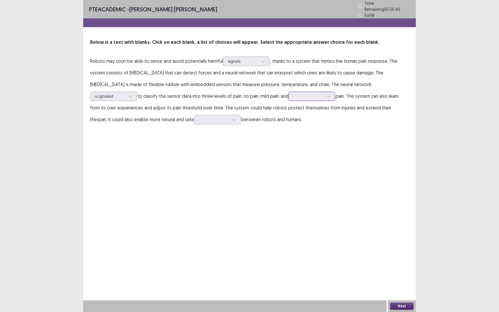
click at [293, 97] on div at bounding box center [309, 96] width 32 height 7
click at [288, 155] on div "slight" at bounding box center [311, 161] width 47 height 16
click at [199, 119] on div at bounding box center [214, 120] width 30 height 6
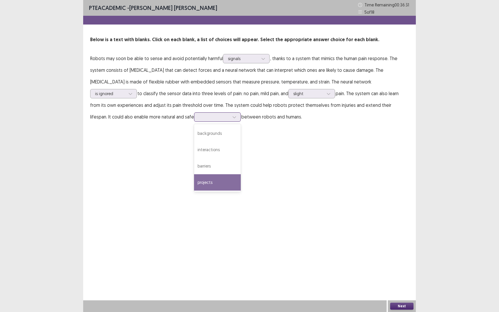
click at [194, 182] on div "projects" at bounding box center [217, 182] width 47 height 16
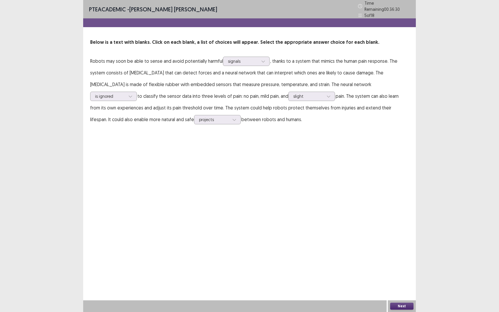
click at [396, 286] on button "Next" at bounding box center [401, 306] width 23 height 7
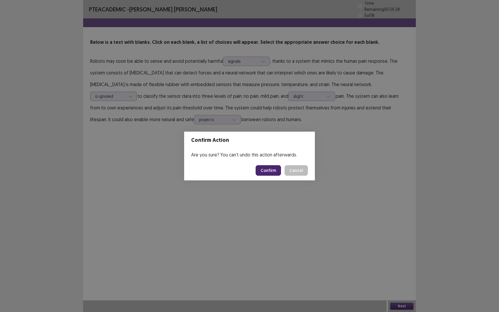
click at [275, 170] on button "Confirm" at bounding box center [268, 170] width 25 height 11
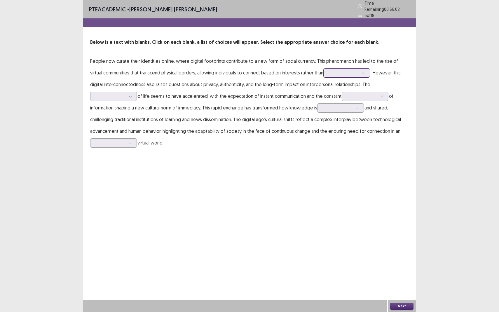
click at [342, 70] on div at bounding box center [343, 73] width 30 height 6
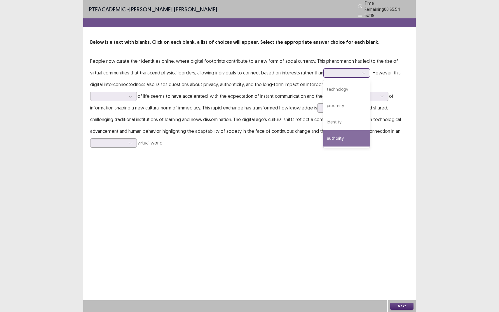
click at [323, 135] on div "authority" at bounding box center [346, 138] width 47 height 16
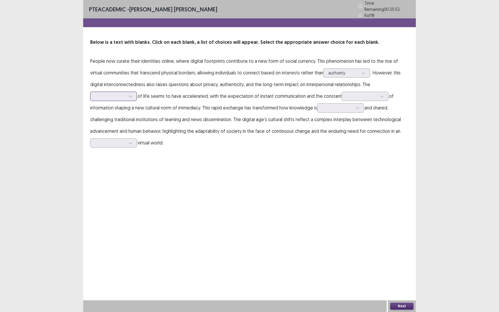
click at [125, 93] on div at bounding box center [110, 96] width 30 height 6
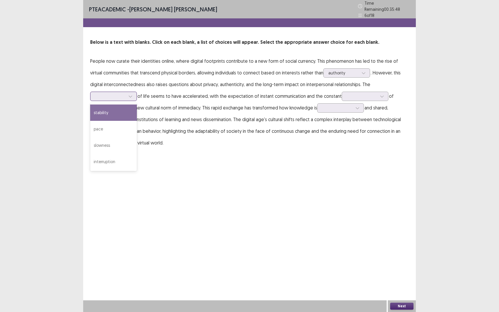
click at [137, 104] on div "stability" at bounding box center [113, 112] width 47 height 16
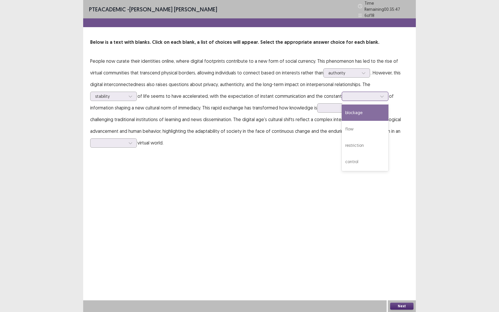
click at [347, 96] on div at bounding box center [362, 96] width 30 height 6
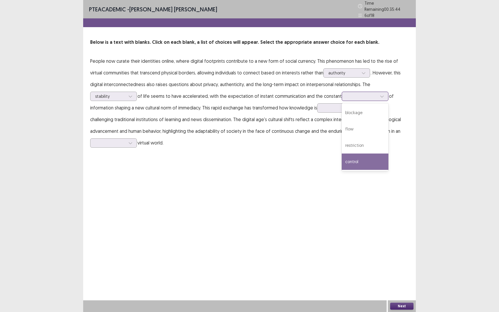
click at [342, 159] on div "control" at bounding box center [365, 161] width 47 height 16
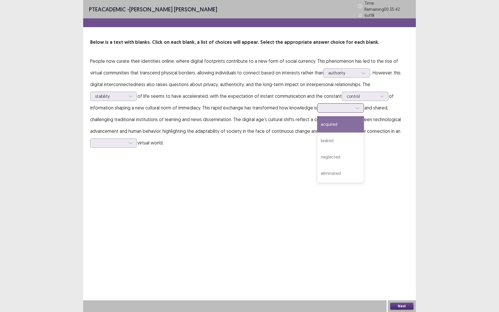
click at [322, 107] on div at bounding box center [337, 108] width 30 height 6
click at [317, 139] on div "braked" at bounding box center [340, 140] width 47 height 16
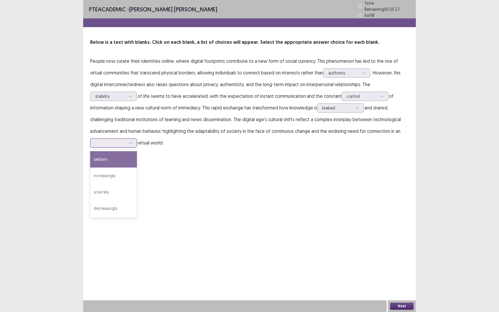
click at [125, 140] on div at bounding box center [110, 143] width 30 height 6
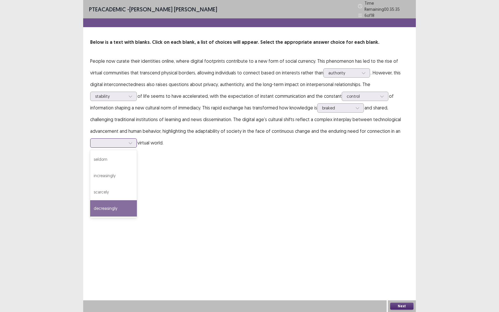
click at [137, 200] on div "decreasingly" at bounding box center [113, 208] width 47 height 16
click at [394, 286] on button "Next" at bounding box center [401, 306] width 23 height 7
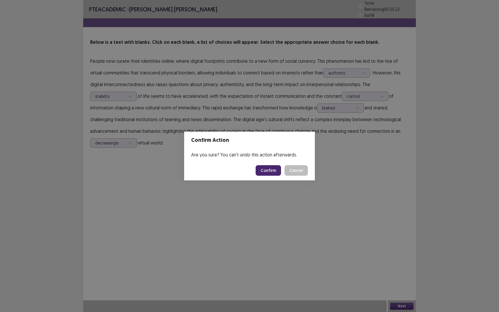
click at [276, 171] on button "Confirm" at bounding box center [268, 170] width 25 height 11
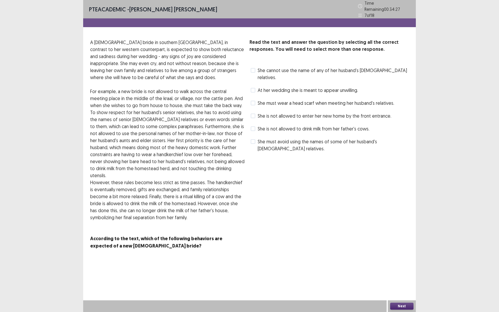
click at [255, 70] on label "She cannot use the name of any of her husband's [DEMOGRAPHIC_DATA] relatives." at bounding box center [330, 74] width 158 height 14
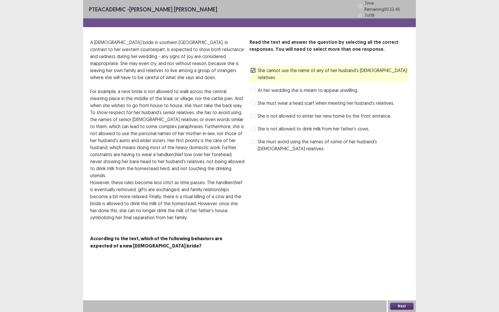
click at [256, 125] on label "She is not allowed to drink milk from her father's cows." at bounding box center [310, 128] width 119 height 7
click at [403, 286] on button "Next" at bounding box center [401, 306] width 23 height 7
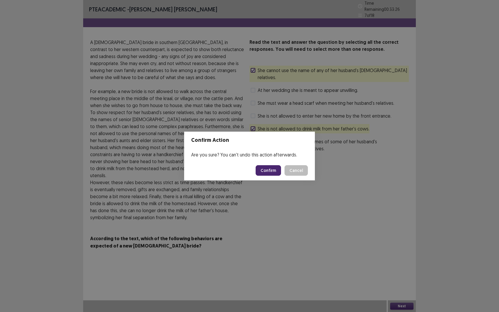
click at [268, 170] on button "Confirm" at bounding box center [268, 170] width 25 height 11
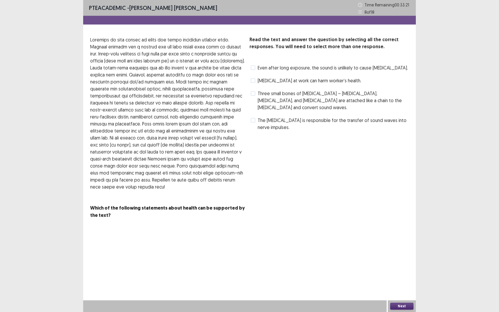
click at [255, 69] on span at bounding box center [253, 67] width 5 height 5
click at [253, 118] on span at bounding box center [253, 120] width 5 height 5
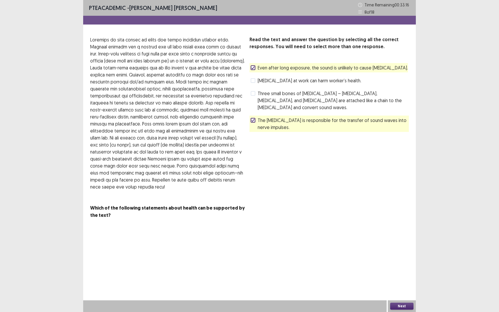
click at [401, 286] on button "Next" at bounding box center [401, 306] width 23 height 7
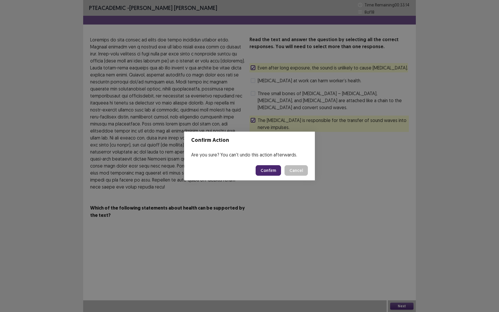
click at [264, 170] on button "Confirm" at bounding box center [268, 170] width 25 height 11
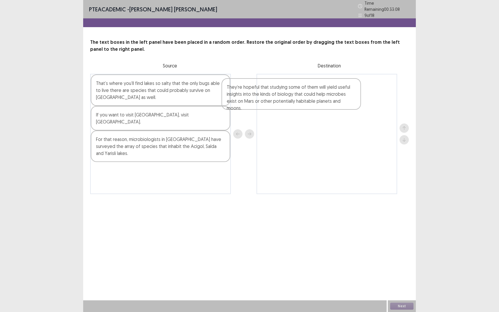
drag, startPoint x: 125, startPoint y: 167, endPoint x: 259, endPoint y: 93, distance: 153.2
click at [259, 93] on div "That’s where you’ll find lakes so salty that the only bugs able to live there a…" at bounding box center [249, 134] width 319 height 120
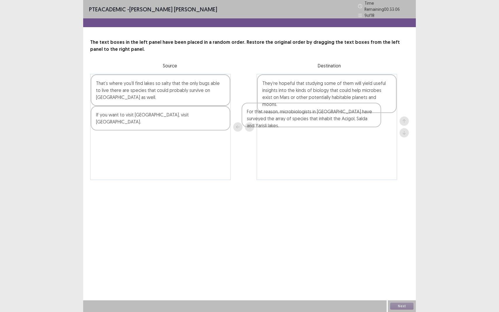
drag, startPoint x: 153, startPoint y: 132, endPoint x: 312, endPoint y: 112, distance: 160.0
click at [312, 112] on div "That’s where you’ll find lakes so salty that the only bugs able to live there a…" at bounding box center [249, 127] width 319 height 106
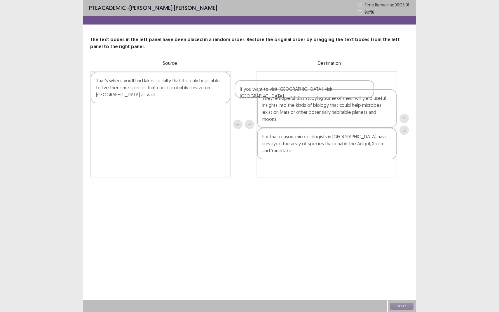
drag, startPoint x: 132, startPoint y: 115, endPoint x: 285, endPoint y: 85, distance: 155.7
click at [285, 85] on div "That’s where you’ll find lakes so salty that the only bugs able to live there a…" at bounding box center [249, 124] width 319 height 106
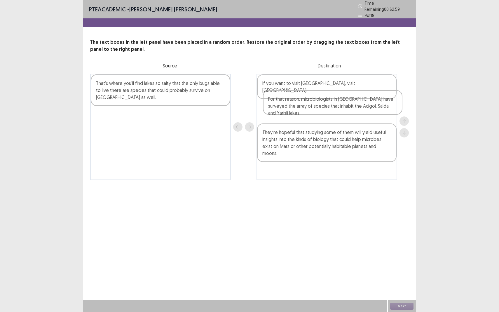
drag, startPoint x: 278, startPoint y: 136, endPoint x: 284, endPoint y: 104, distance: 32.6
click at [284, 104] on div "If you want to visit [GEOGRAPHIC_DATA], visit [GEOGRAPHIC_DATA]. They’re hopefu…" at bounding box center [326, 127] width 141 height 106
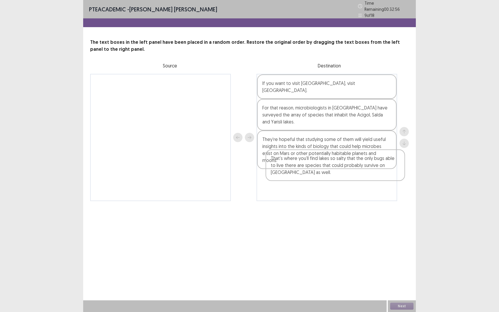
drag, startPoint x: 163, startPoint y: 86, endPoint x: 344, endPoint y: 169, distance: 198.8
click at [344, 169] on div "That’s where you’ll find lakes so salty that the only bugs able to live there a…" at bounding box center [249, 137] width 319 height 127
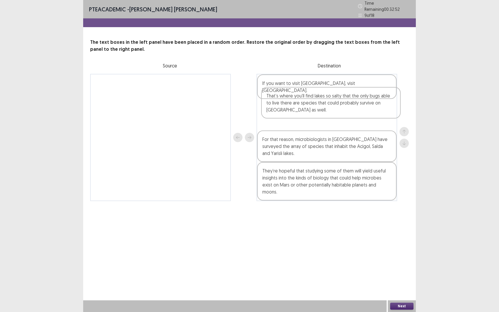
drag, startPoint x: 344, startPoint y: 169, endPoint x: 347, endPoint y: 109, distance: 59.3
click at [347, 109] on div "If you want to visit [GEOGRAPHIC_DATA], visit [GEOGRAPHIC_DATA]. For that reaso…" at bounding box center [326, 137] width 141 height 127
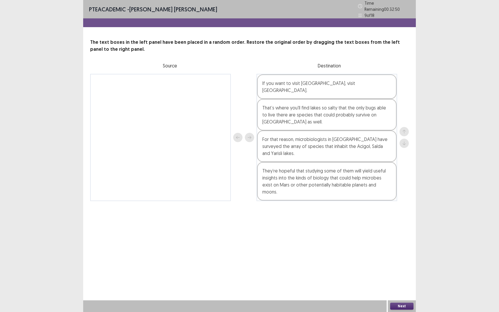
click at [400, 286] on button "Next" at bounding box center [401, 306] width 23 height 7
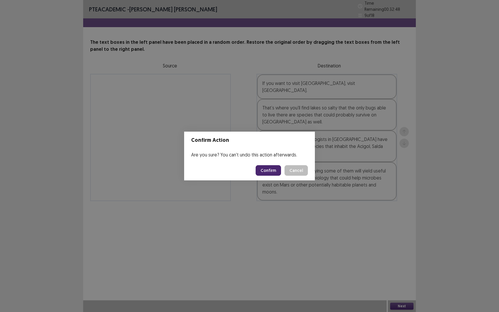
click at [271, 169] on button "Confirm" at bounding box center [268, 170] width 25 height 11
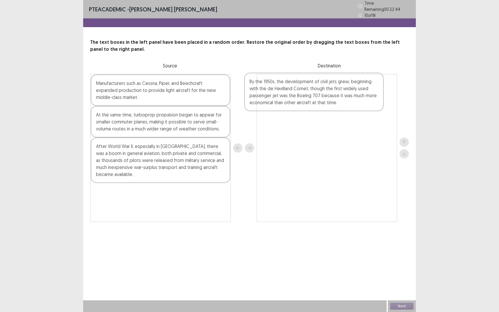
drag, startPoint x: 122, startPoint y: 200, endPoint x: 275, endPoint y: 93, distance: 187.2
click at [275, 93] on div "Manufacturers such as Cessna, Piper, and Beechcraft expanded production to prov…" at bounding box center [249, 148] width 319 height 148
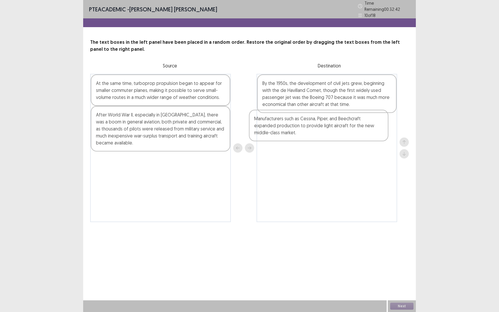
drag, startPoint x: 128, startPoint y: 96, endPoint x: 292, endPoint y: 134, distance: 168.5
click at [292, 134] on div "Manufacturers such as Cessna, Piper, and Beechcraft expanded production to prov…" at bounding box center [249, 148] width 319 height 148
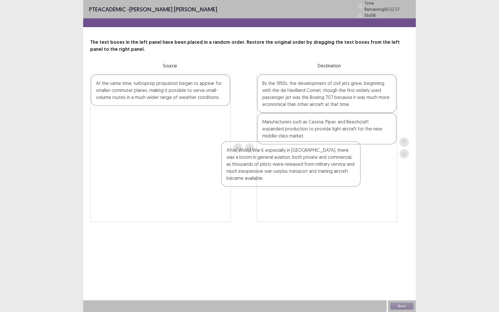
drag, startPoint x: 130, startPoint y: 123, endPoint x: 274, endPoint y: 164, distance: 149.6
click at [274, 164] on div "At the same time, turboprop propulsion began to appear for smaller commuter pla…" at bounding box center [249, 148] width 319 height 148
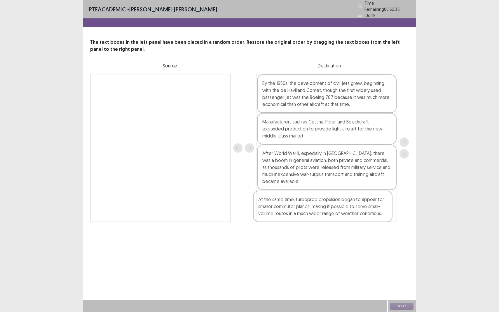
drag, startPoint x: 178, startPoint y: 96, endPoint x: 342, endPoint y: 217, distance: 204.1
click at [342, 217] on div "At the same time, turboprop propulsion began to appear for smaller commuter pla…" at bounding box center [249, 148] width 319 height 148
click at [405, 286] on button "Next" at bounding box center [401, 306] width 23 height 7
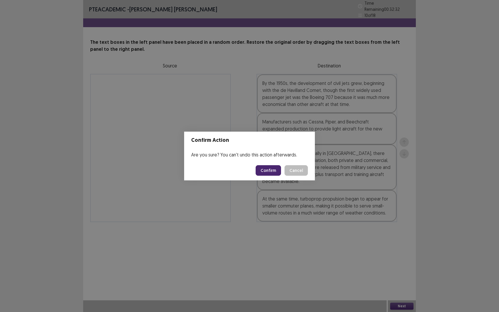
click at [273, 169] on button "Confirm" at bounding box center [268, 170] width 25 height 11
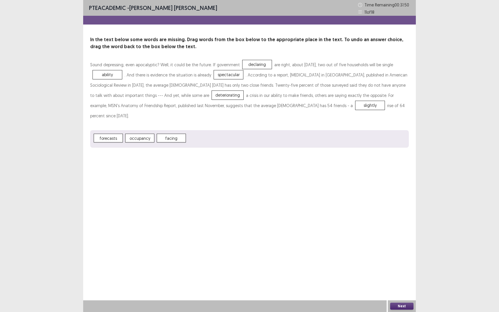
click at [405, 286] on button "Next" at bounding box center [401, 306] width 23 height 7
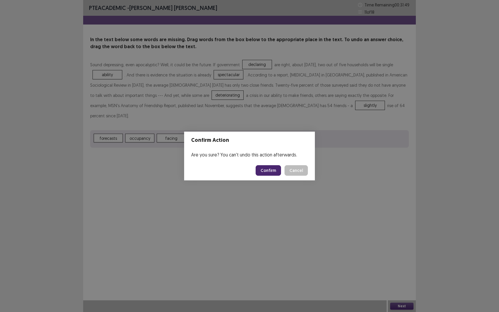
click at [272, 172] on button "Confirm" at bounding box center [268, 170] width 25 height 11
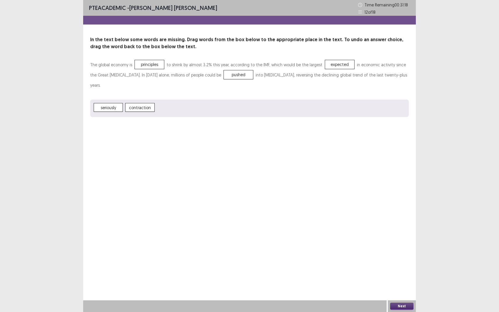
click at [407, 286] on div "Next" at bounding box center [402, 306] width 28 height 12
click at [406, 286] on button "Next" at bounding box center [401, 306] width 23 height 7
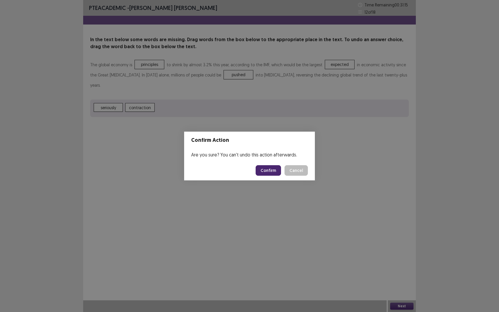
click at [277, 168] on button "Confirm" at bounding box center [268, 170] width 25 height 11
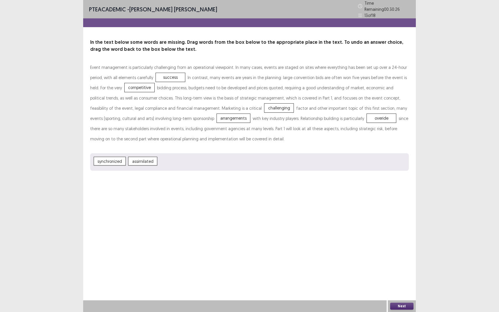
click at [399, 286] on button "Next" at bounding box center [401, 306] width 23 height 7
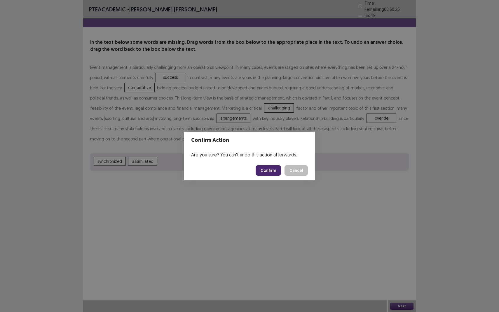
click at [273, 173] on button "Confirm" at bounding box center [268, 170] width 25 height 11
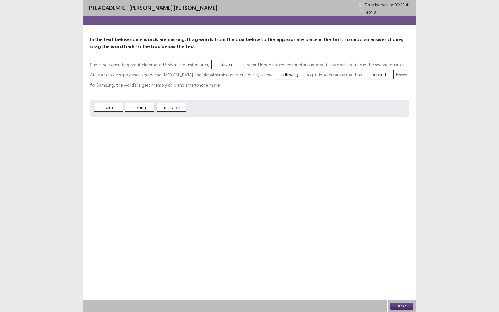
click at [405, 286] on button "Next" at bounding box center [401, 306] width 23 height 7
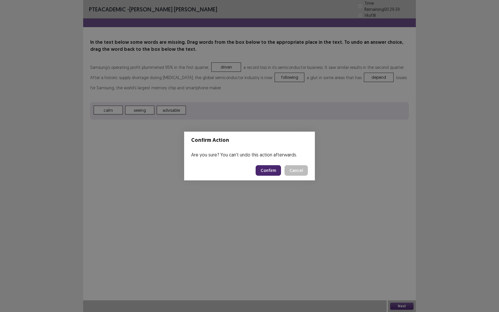
click at [270, 173] on button "Confirm" at bounding box center [268, 170] width 25 height 11
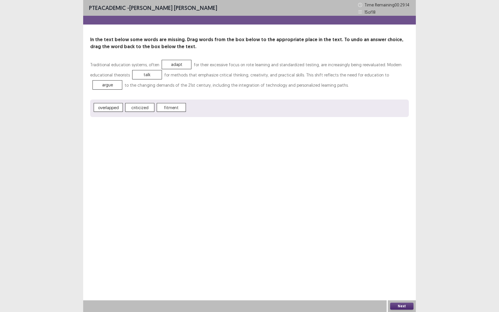
click at [400, 286] on button "Next" at bounding box center [401, 306] width 23 height 7
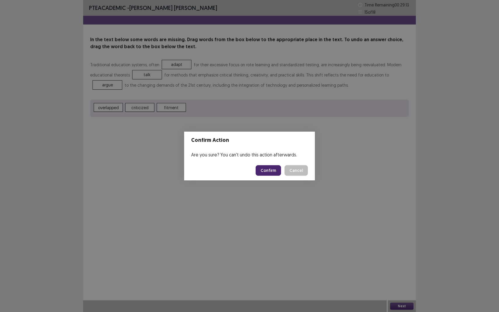
click at [267, 168] on button "Confirm" at bounding box center [268, 170] width 25 height 11
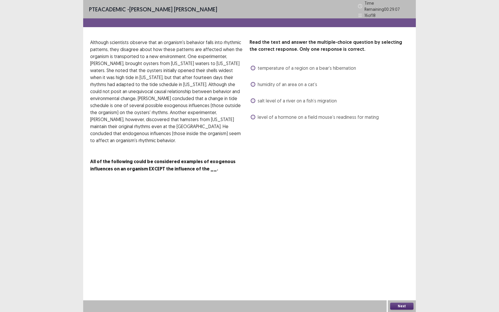
click at [254, 83] on span at bounding box center [253, 84] width 5 height 5
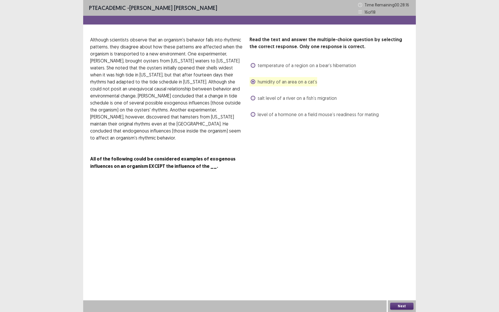
click at [253, 68] on label "temperature of a region on a bear’s hibernation" at bounding box center [303, 65] width 105 height 7
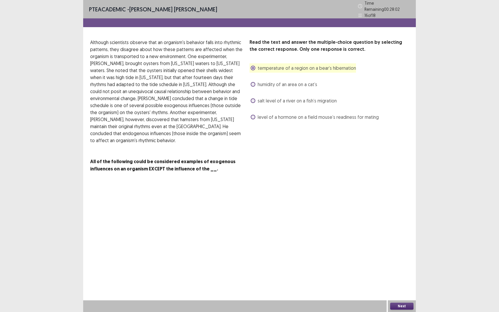
click at [401, 286] on button "Next" at bounding box center [401, 306] width 23 height 7
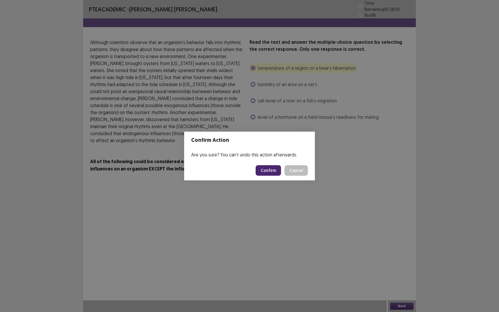
click at [268, 171] on button "Confirm" at bounding box center [268, 170] width 25 height 11
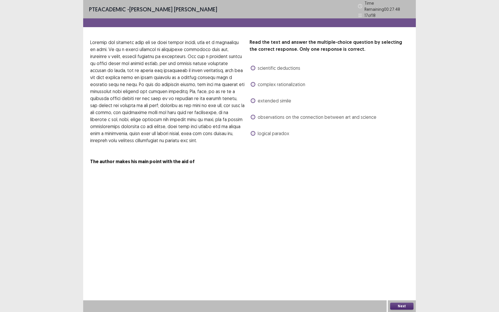
click at [253, 115] on span at bounding box center [253, 117] width 5 height 5
click at [397, 286] on button "Next" at bounding box center [401, 306] width 23 height 7
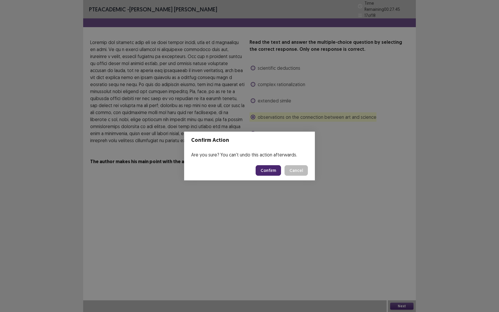
click at [267, 172] on button "Confirm" at bounding box center [268, 170] width 25 height 11
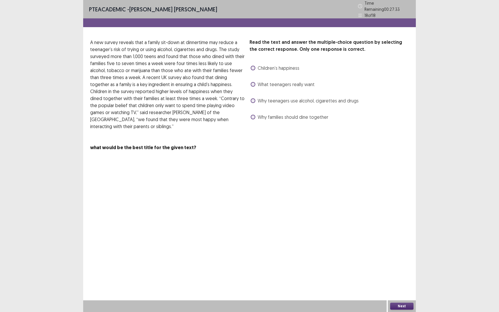
click at [253, 98] on span at bounding box center [253, 100] width 5 height 5
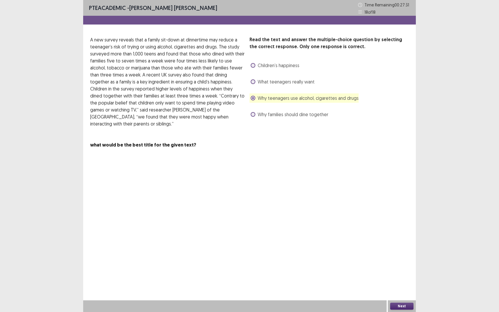
click at [400, 286] on button "Next" at bounding box center [401, 306] width 23 height 7
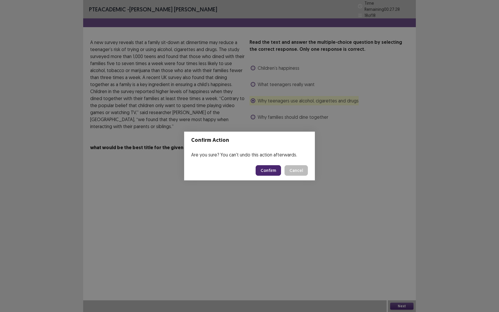
click at [276, 170] on button "Confirm" at bounding box center [268, 170] width 25 height 11
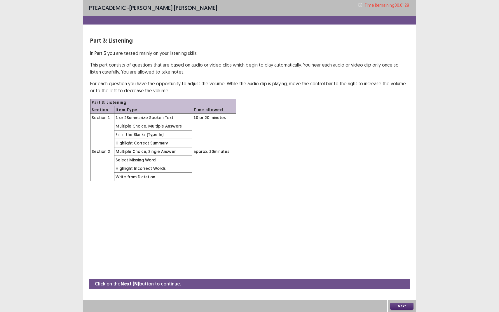
click at [407, 286] on button "Next" at bounding box center [401, 306] width 23 height 7
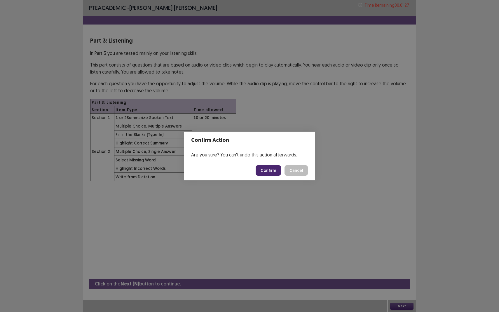
click at [270, 168] on button "Confirm" at bounding box center [268, 170] width 25 height 11
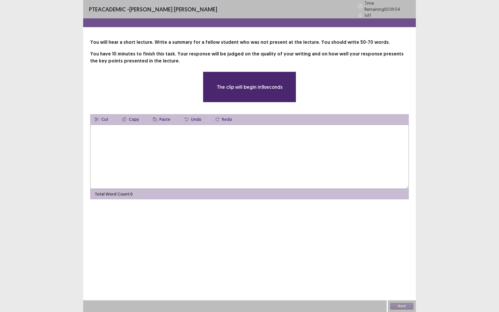
click at [113, 134] on textarea at bounding box center [249, 157] width 319 height 64
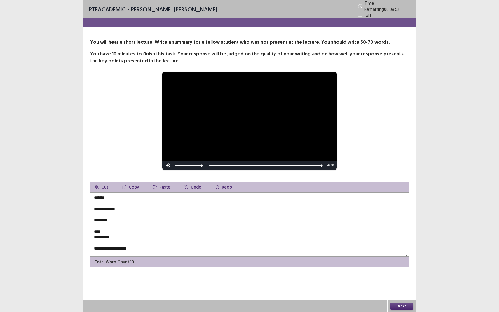
scroll to position [0, 0]
click at [96, 197] on textarea "**********" at bounding box center [249, 224] width 319 height 64
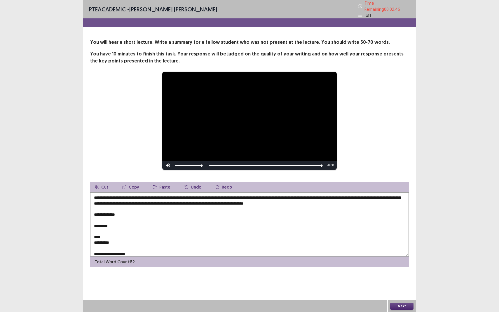
scroll to position [8, 0]
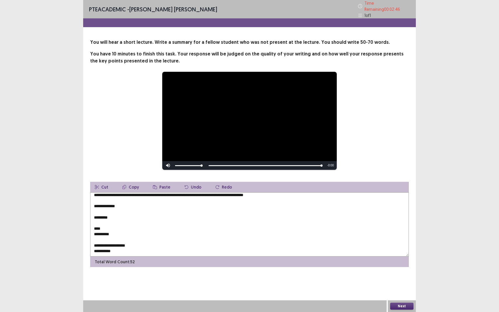
drag, startPoint x: 94, startPoint y: 212, endPoint x: 124, endPoint y: 292, distance: 85.7
click at [124, 286] on div "**********" at bounding box center [249, 156] width 333 height 312
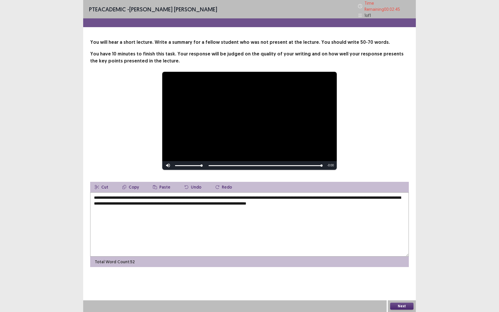
scroll to position [0, 0]
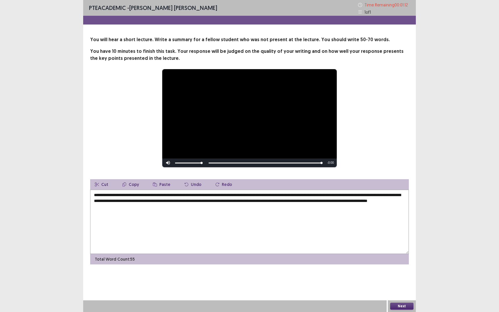
type textarea "**********"
click at [403, 286] on button "Next" at bounding box center [401, 306] width 23 height 7
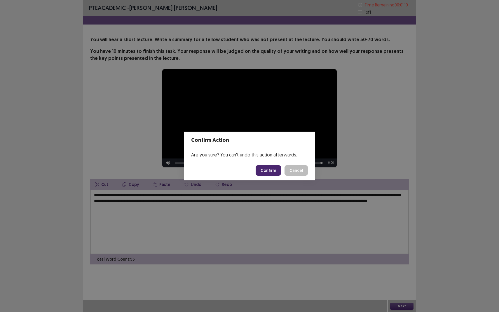
click at [271, 174] on button "Confirm" at bounding box center [268, 170] width 25 height 11
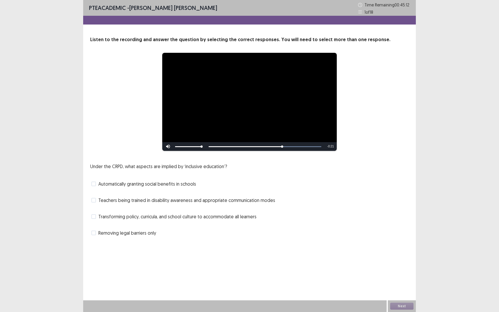
click at [96, 184] on span at bounding box center [93, 183] width 5 height 5
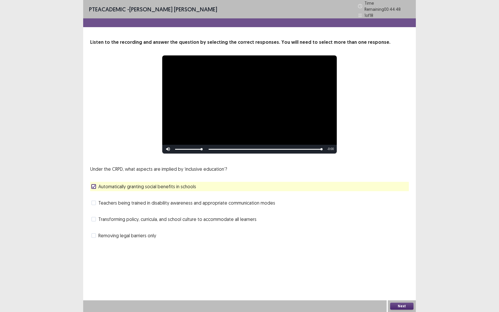
click at [95, 203] on label "Teachers being trained in disability awareness and appropriate communication mo…" at bounding box center [183, 202] width 184 height 7
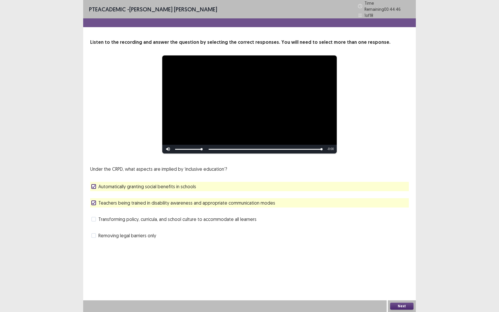
click at [394, 286] on button "Next" at bounding box center [401, 306] width 23 height 7
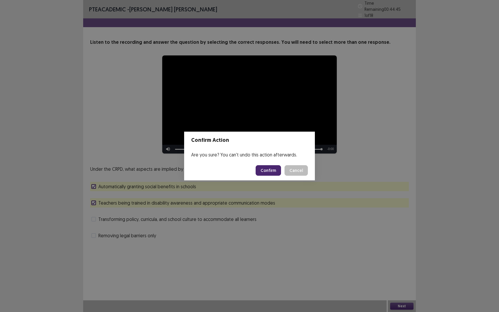
click at [269, 167] on button "Confirm" at bounding box center [268, 170] width 25 height 11
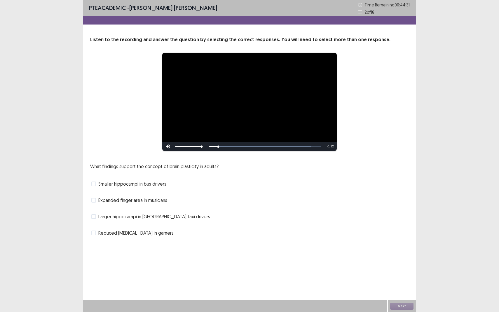
click at [98, 200] on span "Expanded finger area in musicians" at bounding box center [132, 200] width 69 height 7
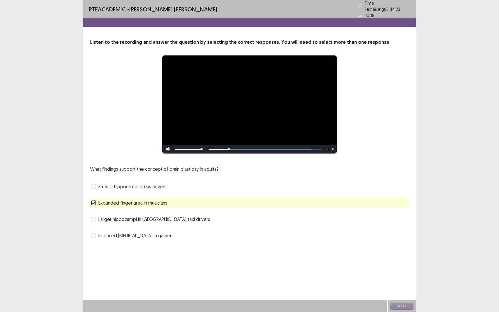
click at [96, 233] on label "Reduced [MEDICAL_DATA] in gamers" at bounding box center [132, 235] width 82 height 7
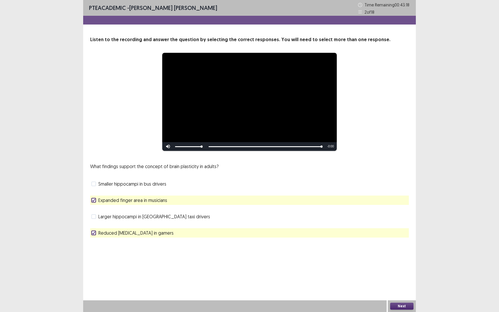
click at [402, 286] on button "Next" at bounding box center [401, 306] width 23 height 7
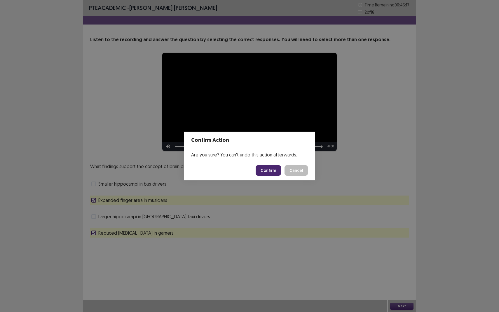
click at [271, 174] on button "Confirm" at bounding box center [268, 170] width 25 height 11
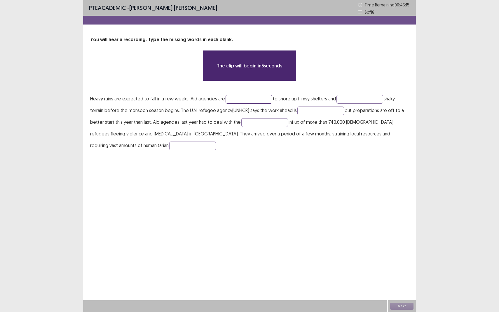
click at [229, 99] on input "text" at bounding box center [249, 99] width 47 height 9
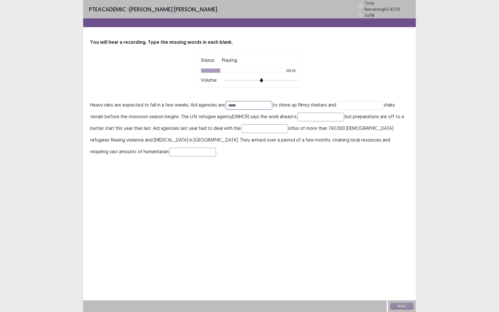
type input "*****"
click at [347, 103] on input "text" at bounding box center [359, 105] width 47 height 9
click at [326, 116] on input "text" at bounding box center [320, 117] width 47 height 9
type input "********"
click at [271, 125] on input "text" at bounding box center [264, 128] width 47 height 9
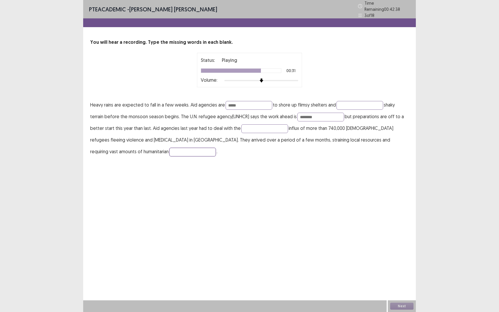
click at [169, 148] on input "text" at bounding box center [192, 152] width 47 height 9
type input "*******"
click at [321, 115] on input "********" at bounding box center [320, 117] width 47 height 9
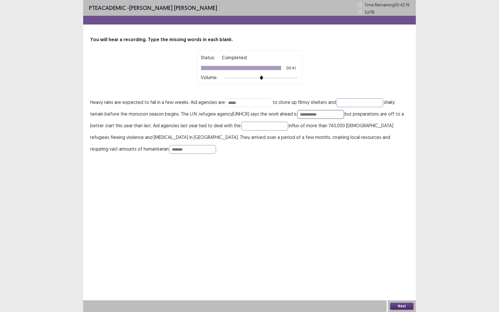
type input "**********"
click at [243, 102] on input "*****" at bounding box center [249, 102] width 47 height 9
type input "*******"
click at [401, 286] on button "Next" at bounding box center [401, 306] width 23 height 7
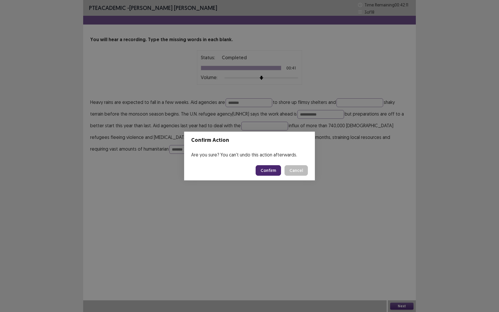
click at [265, 172] on button "Confirm" at bounding box center [268, 170] width 25 height 11
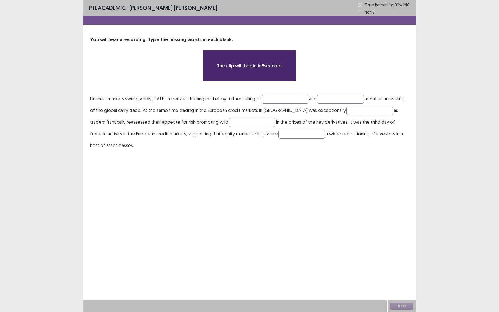
click at [280, 103] on p "Financial markets swung wildly [DATE] in frenzied trading market by further sel…" at bounding box center [249, 122] width 319 height 58
click at [277, 97] on input "text" at bounding box center [285, 99] width 47 height 9
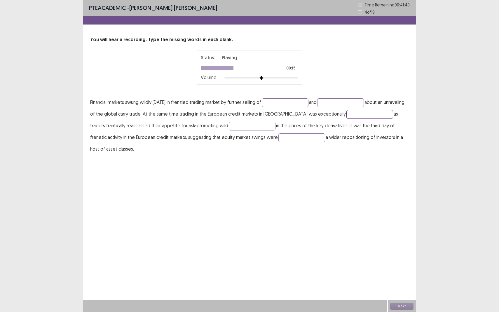
click at [365, 114] on input "text" at bounding box center [369, 114] width 47 height 9
click at [229, 126] on input "text" at bounding box center [252, 126] width 47 height 9
click at [403, 286] on button "Next" at bounding box center [401, 306] width 23 height 7
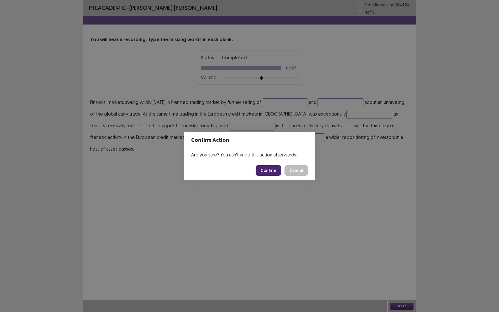
click at [265, 169] on button "Confirm" at bounding box center [268, 170] width 25 height 11
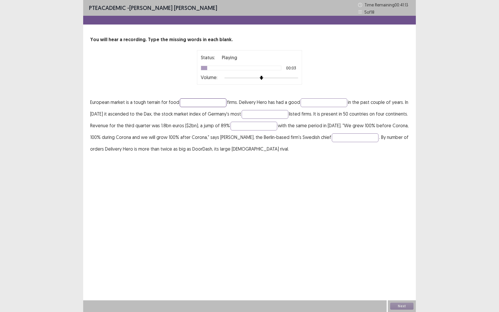
click at [206, 104] on input "text" at bounding box center [203, 102] width 47 height 9
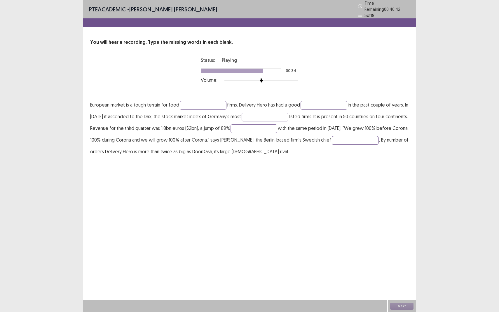
click at [375, 139] on input "text" at bounding box center [355, 140] width 47 height 9
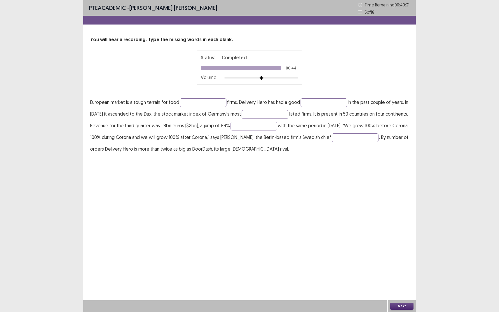
click at [401, 286] on button "Next" at bounding box center [401, 306] width 23 height 7
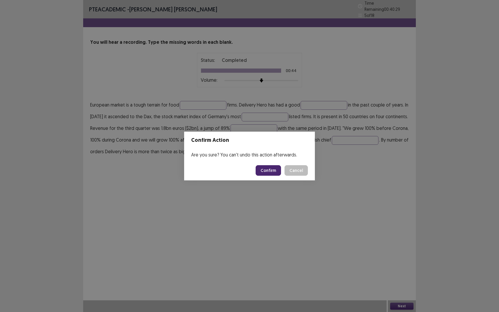
click at [275, 170] on button "Confirm" at bounding box center [268, 170] width 25 height 11
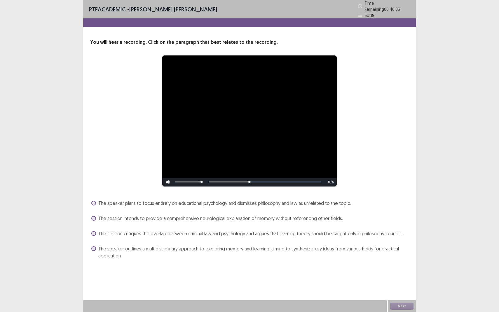
click at [94, 202] on span at bounding box center [93, 203] width 5 height 5
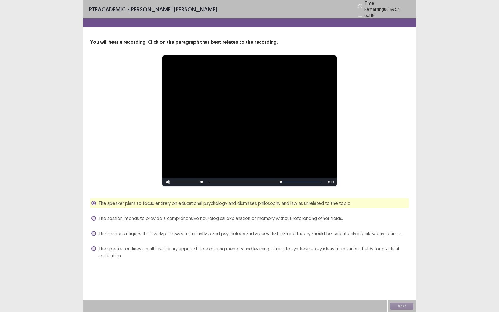
click at [94, 231] on span at bounding box center [93, 233] width 5 height 5
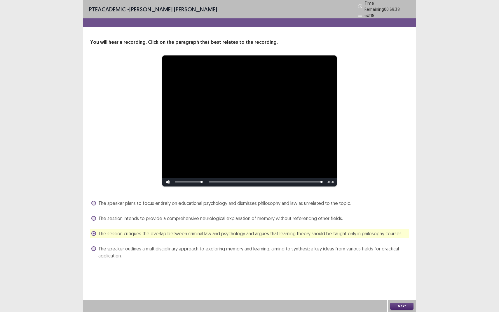
click at [396, 286] on button "Next" at bounding box center [401, 306] width 23 height 7
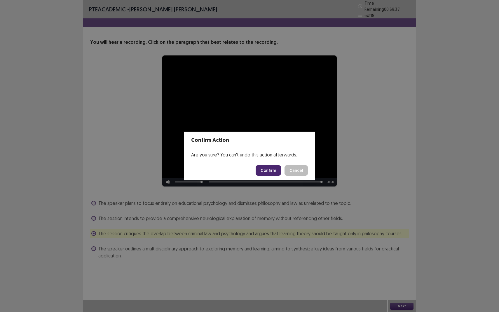
click at [269, 173] on button "Confirm" at bounding box center [268, 170] width 25 height 11
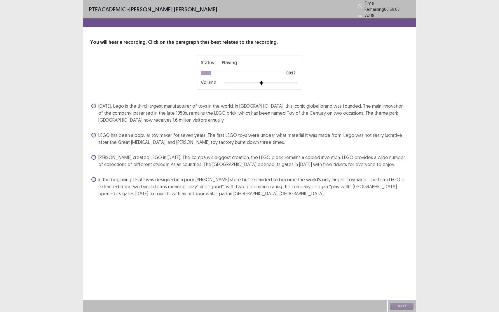
click at [167, 156] on span "[PERSON_NAME] created LEGO in [DATE]. The company's biggest creation, the LEGO …" at bounding box center [253, 161] width 310 height 14
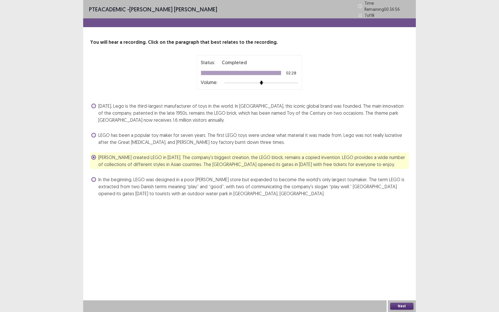
click at [397, 286] on button "Next" at bounding box center [401, 306] width 23 height 7
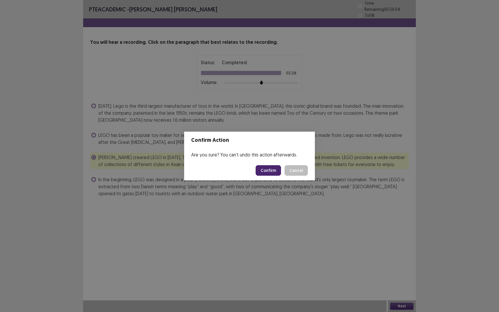
click at [269, 171] on button "Confirm" at bounding box center [268, 170] width 25 height 11
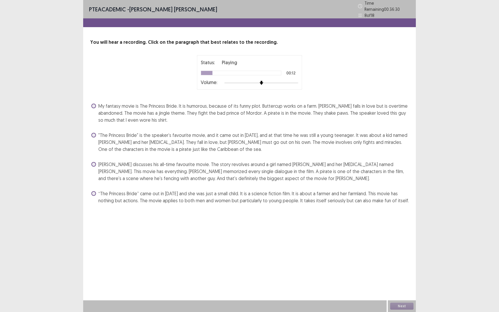
click at [237, 133] on span ""The Princess Bride" is the speaker’s favourite movie, and it came out in [DATE…" at bounding box center [253, 142] width 310 height 21
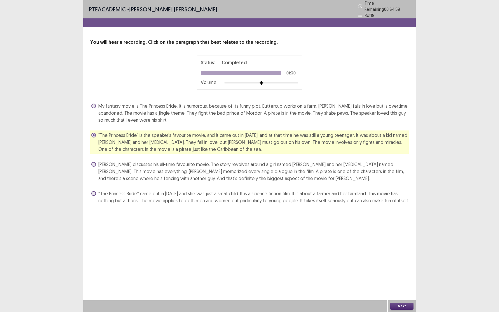
click at [404, 286] on button "Next" at bounding box center [401, 306] width 23 height 7
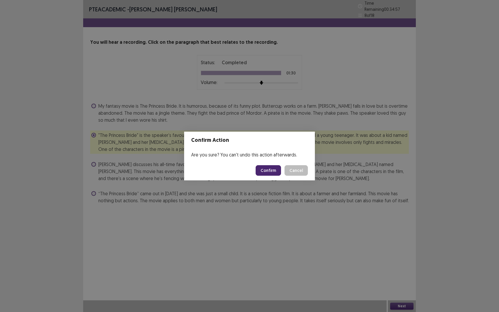
click at [270, 171] on button "Confirm" at bounding box center [268, 170] width 25 height 11
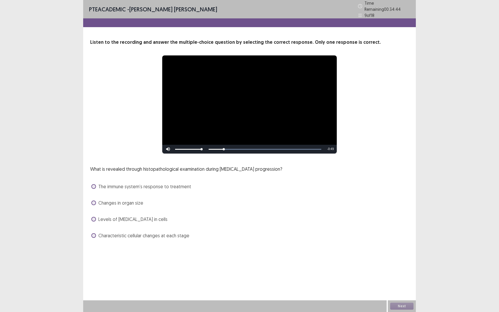
click at [120, 218] on span "Levels of [MEDICAL_DATA] in cells" at bounding box center [132, 219] width 69 height 7
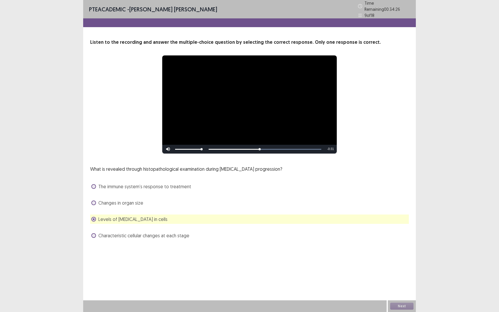
click at [95, 185] on span at bounding box center [93, 186] width 5 height 5
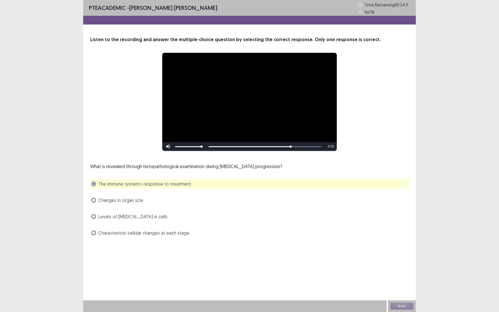
click at [96, 234] on label "Characteristic cellular changes at each stage" at bounding box center [140, 232] width 98 height 7
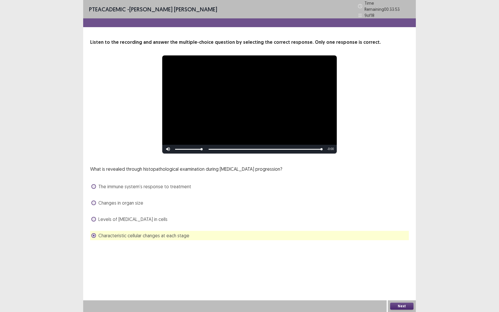
click at [403, 286] on button "Next" at bounding box center [401, 306] width 23 height 7
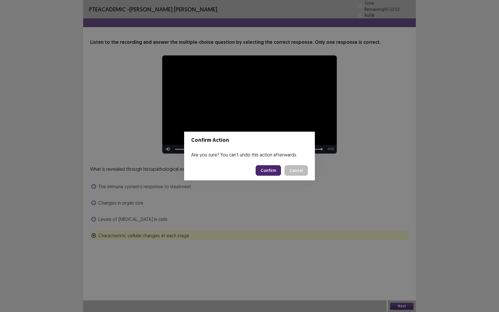
click at [270, 171] on button "Confirm" at bounding box center [268, 170] width 25 height 11
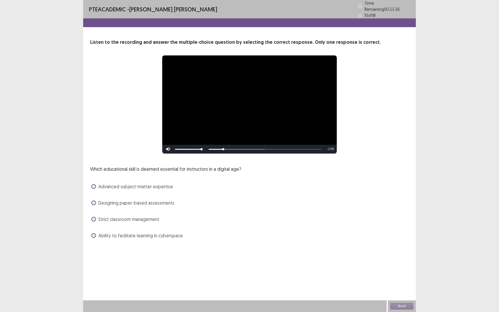
click at [97, 218] on label "Strict classroom management" at bounding box center [125, 219] width 68 height 7
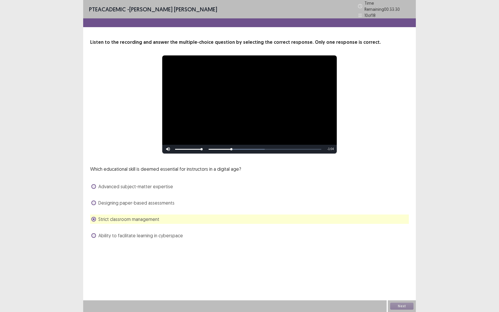
click at [94, 233] on span at bounding box center [93, 235] width 5 height 5
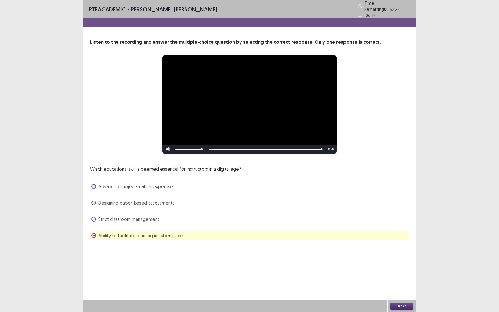
click at [401, 286] on button "Next" at bounding box center [401, 306] width 23 height 7
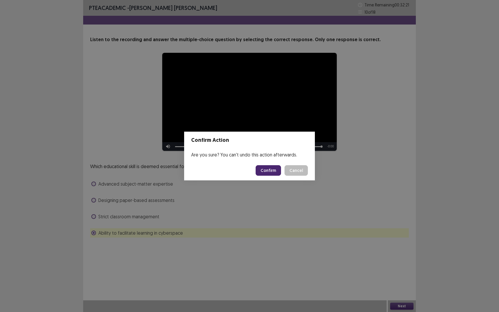
click at [277, 169] on button "Confirm" at bounding box center [268, 170] width 25 height 11
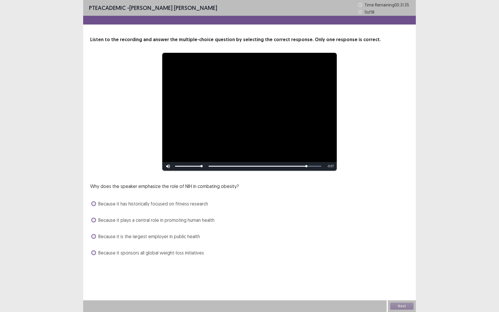
click at [95, 220] on span at bounding box center [93, 220] width 5 height 5
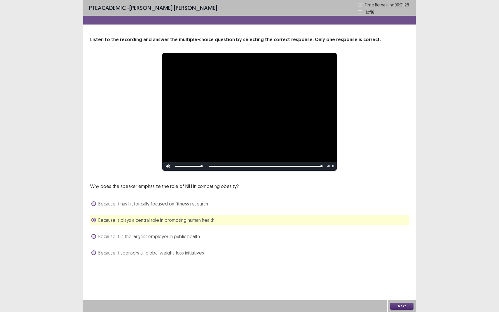
click at [402, 286] on button "Next" at bounding box center [401, 306] width 23 height 7
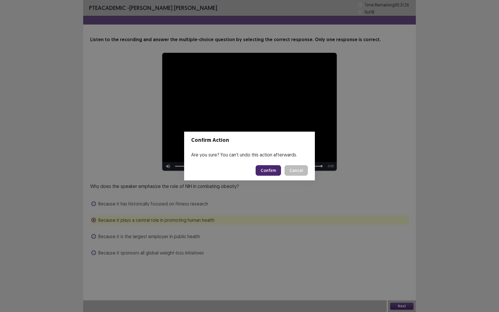
click at [272, 172] on button "Confirm" at bounding box center [268, 170] width 25 height 11
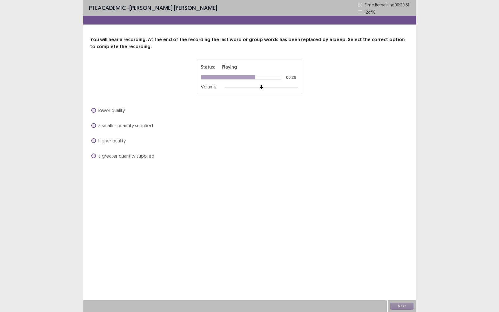
click at [94, 111] on span at bounding box center [93, 110] width 5 height 5
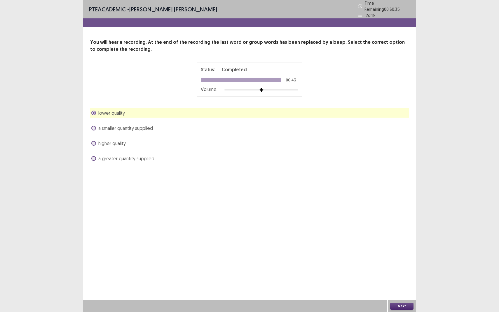
click at [92, 128] on label "a smaller quantity supplied" at bounding box center [122, 128] width 62 height 7
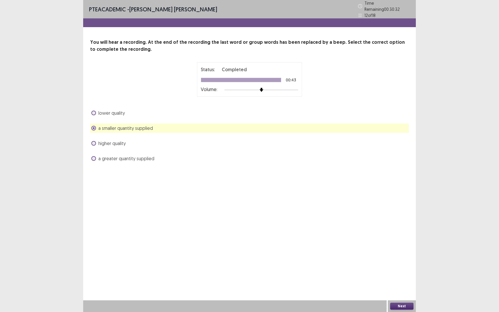
click at [401, 286] on button "Next" at bounding box center [401, 306] width 23 height 7
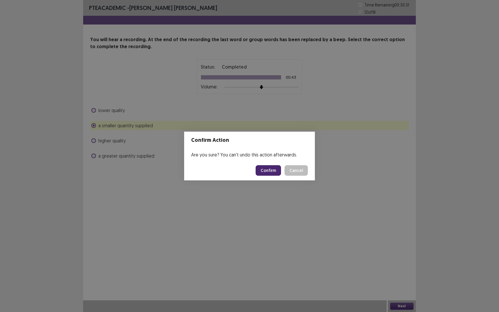
click at [276, 166] on button "Confirm" at bounding box center [268, 170] width 25 height 11
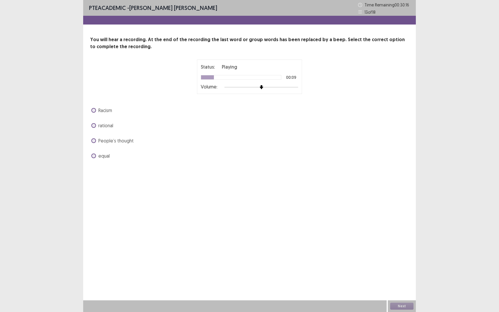
click at [93, 111] on span at bounding box center [93, 110] width 5 height 5
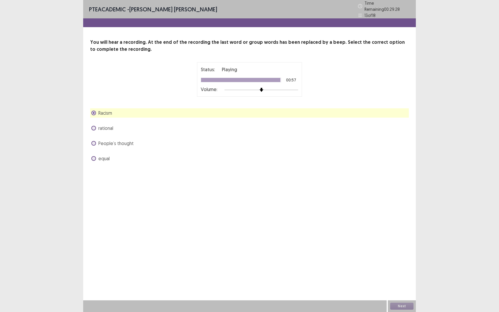
click at [95, 158] on span at bounding box center [93, 158] width 5 height 5
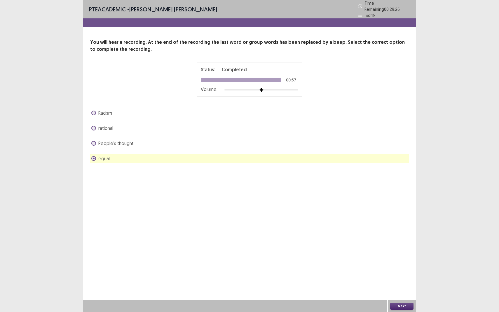
click at [405, 286] on button "Next" at bounding box center [401, 306] width 23 height 7
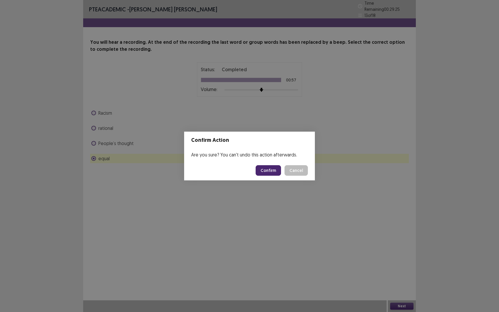
click at [267, 170] on button "Confirm" at bounding box center [268, 170] width 25 height 11
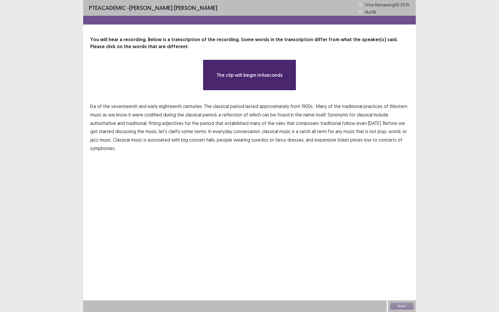
click at [303, 105] on span "1900s" at bounding box center [306, 106] width 11 height 7
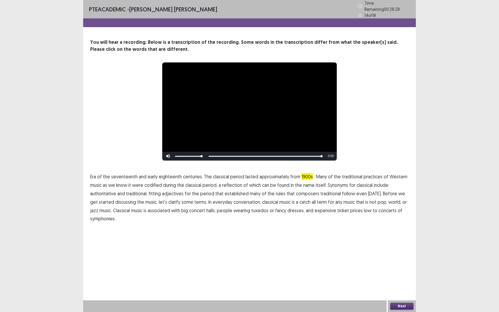
click at [405, 286] on button "Next" at bounding box center [401, 306] width 23 height 7
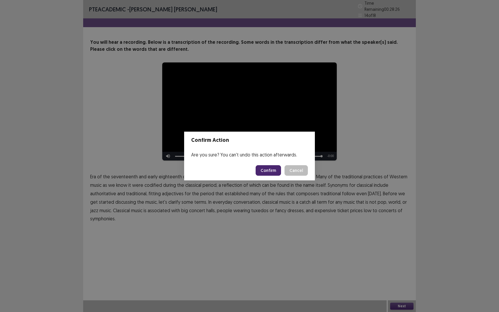
click at [264, 170] on button "Confirm" at bounding box center [268, 170] width 25 height 11
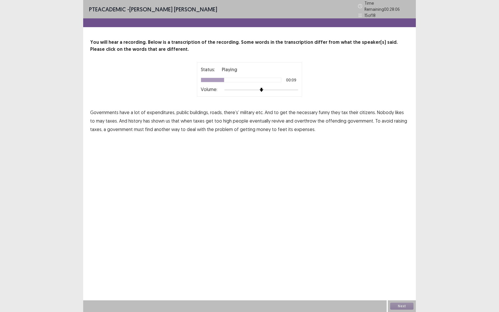
click at [322, 111] on span "funny" at bounding box center [324, 112] width 11 height 7
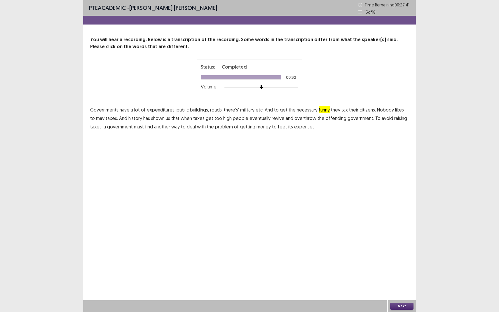
click at [279, 125] on span "feet" at bounding box center [282, 126] width 9 height 7
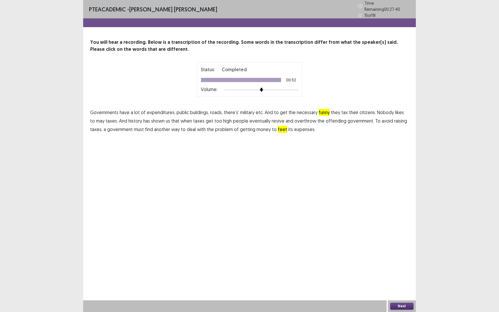
click at [401, 286] on button "Next" at bounding box center [401, 306] width 23 height 7
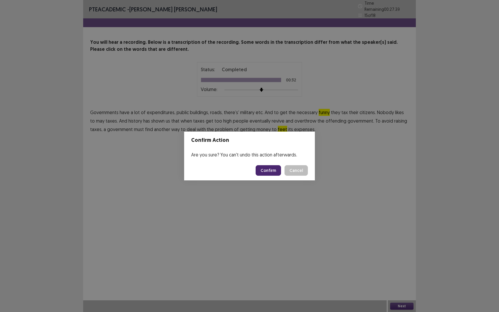
click at [274, 173] on button "Confirm" at bounding box center [268, 170] width 25 height 11
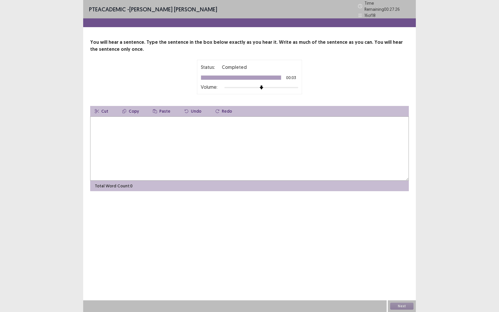
click at [123, 127] on textarea at bounding box center [249, 148] width 319 height 64
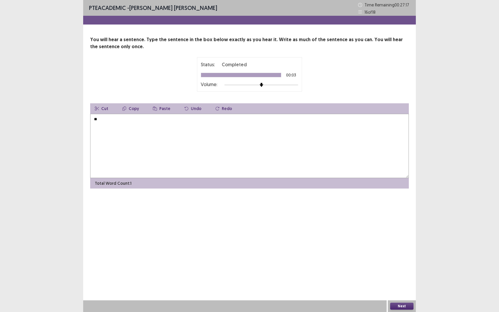
type textarea "*"
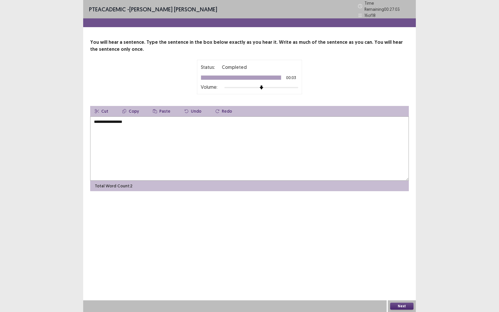
type textarea "**********"
click at [400, 286] on div "Next" at bounding box center [402, 306] width 28 height 12
click at [395, 286] on button "Next" at bounding box center [401, 306] width 23 height 7
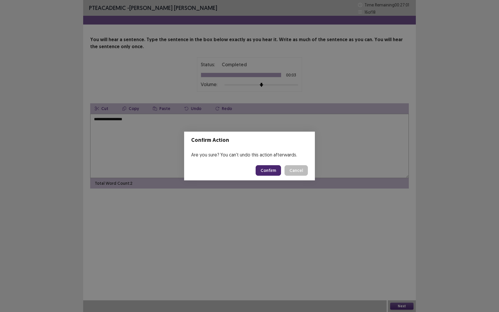
click at [264, 171] on button "Confirm" at bounding box center [268, 170] width 25 height 11
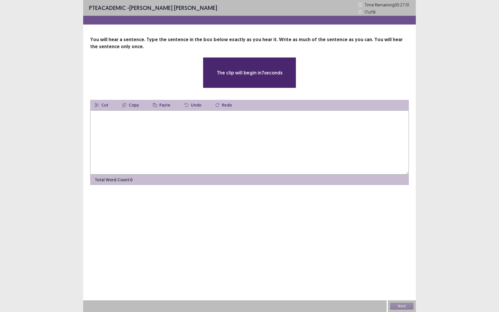
click at [113, 125] on textarea at bounding box center [249, 142] width 319 height 64
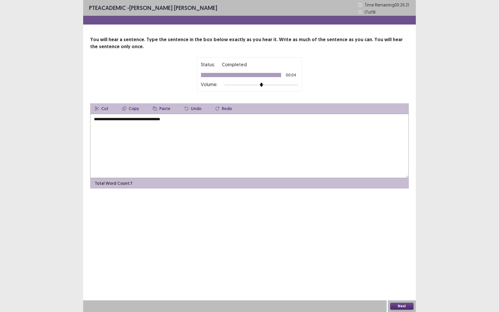
type textarea "**********"
click at [395, 286] on button "Next" at bounding box center [401, 306] width 23 height 7
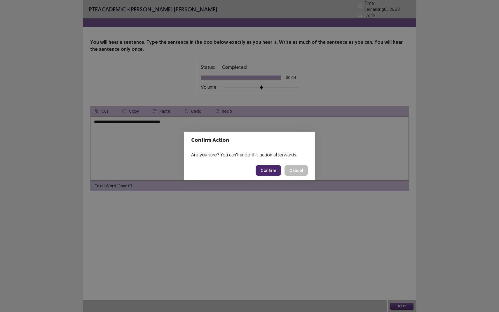
click at [266, 171] on button "Confirm" at bounding box center [268, 170] width 25 height 11
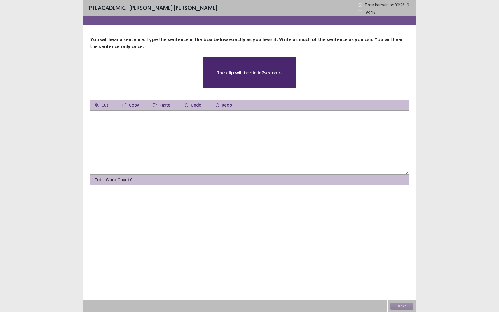
click at [138, 118] on textarea at bounding box center [249, 142] width 319 height 64
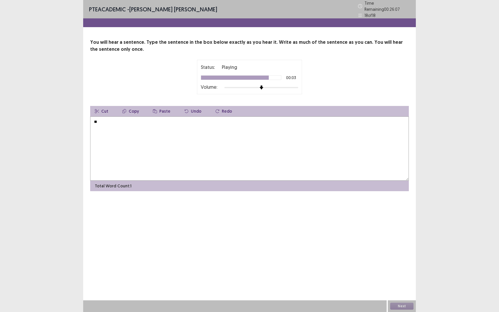
type textarea "*"
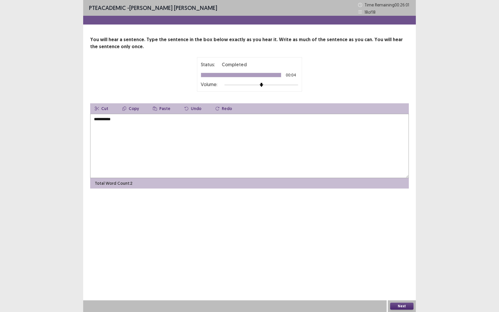
click at [95, 120] on textarea "**********" at bounding box center [249, 146] width 319 height 64
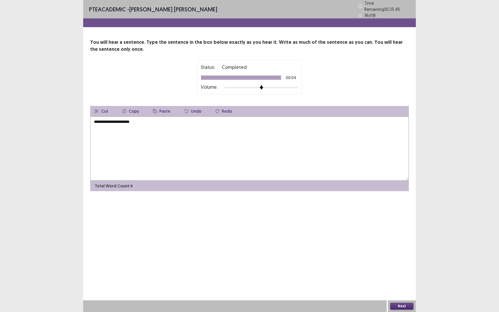
type textarea "**********"
click at [407, 286] on button "Next" at bounding box center [401, 306] width 23 height 7
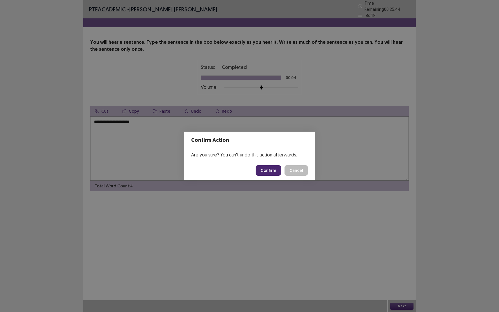
click at [267, 162] on footer "Confirm Cancel" at bounding box center [249, 170] width 131 height 20
click at [265, 170] on button "Confirm" at bounding box center [268, 170] width 25 height 11
